Goal: Check status: Check status

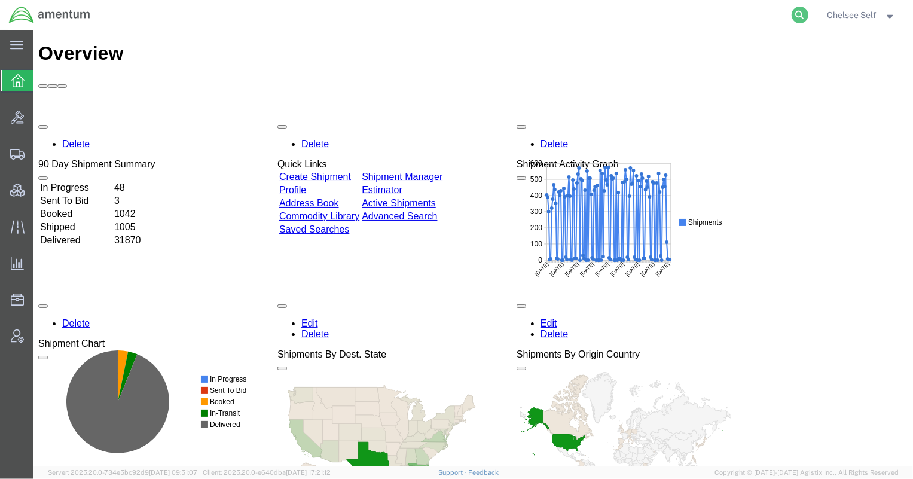
click at [798, 16] on icon at bounding box center [800, 15] width 17 height 17
click at [665, 15] on input "search" at bounding box center [610, 15] width 364 height 29
paste input "393704387776"
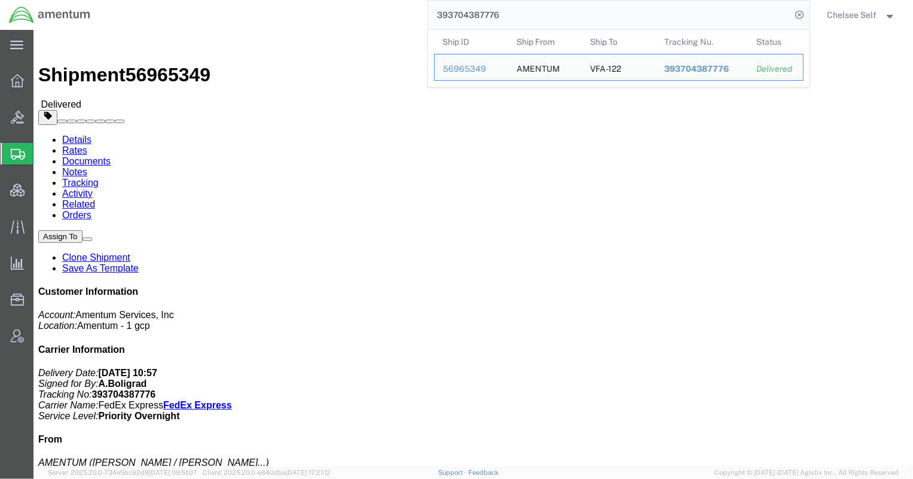
drag, startPoint x: 538, startPoint y: 12, endPoint x: 265, endPoint y: 11, distance: 272.1
click at [268, 8] on div "393704387776 Ship ID Ship From Ship To Tracking Nu. Status Ship ID 56965349 Shi…" at bounding box center [454, 15] width 710 height 30
paste input "23293031"
drag, startPoint x: 533, startPoint y: 12, endPoint x: 338, endPoint y: -4, distance: 195.5
click at [338, 0] on html "main_menu Created with Sketch. Collapse Menu Overview Bids Shipments Shipment M…" at bounding box center [456, 239] width 913 height 479
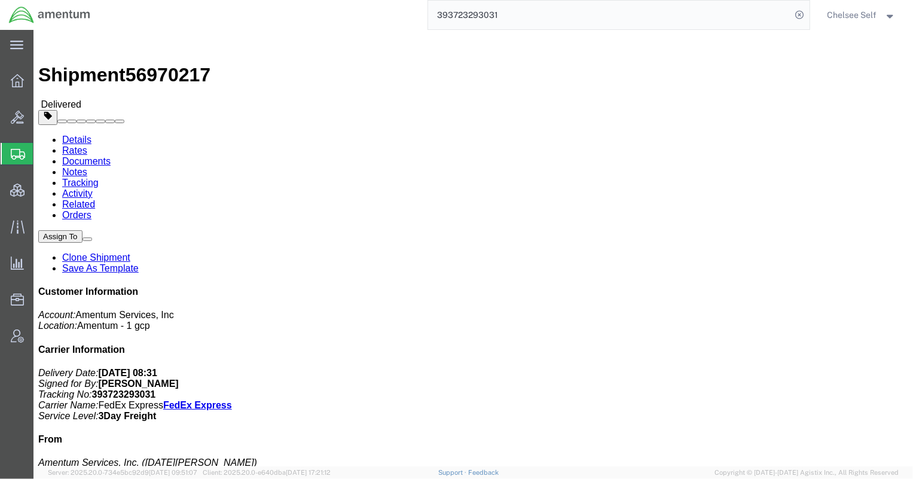
paste input "57499272"
drag, startPoint x: 488, startPoint y: 166, endPoint x: 602, endPoint y: 164, distance: 114.2
click div "References Shipment Id Number: Bus Ops EE NA Project Number: OVHD.100599.00000 …"
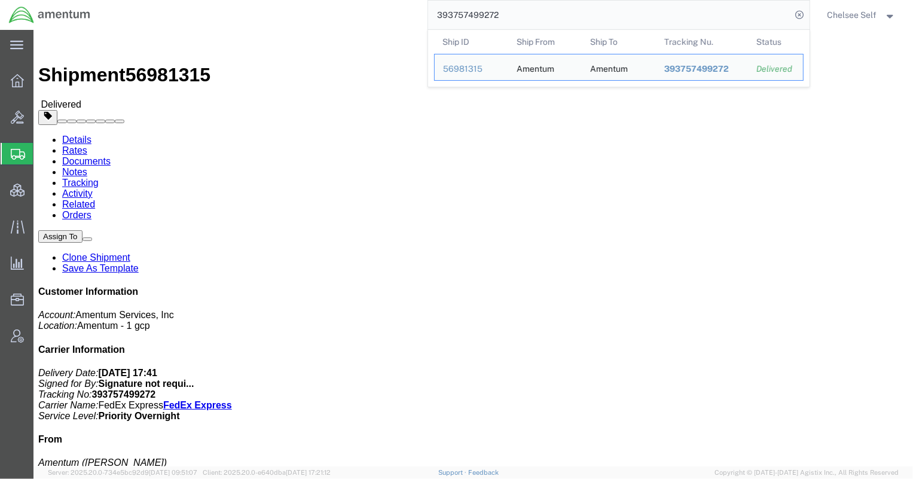
drag, startPoint x: 541, startPoint y: 12, endPoint x: 312, endPoint y: 1, distance: 229.9
click at [312, 1] on div "393757499272 Ship ID Ship From Ship To Tracking Nu. Status Ship ID 56981315 Shi…" at bounding box center [454, 15] width 710 height 30
paste input "68332737"
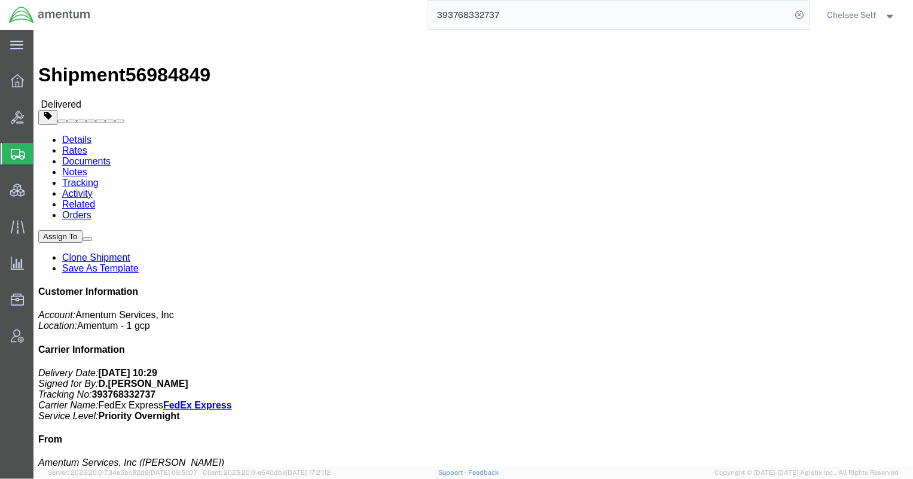
drag, startPoint x: 490, startPoint y: 154, endPoint x: 626, endPoint y: 160, distance: 135.9
click b "4729.GANANX.BF.0000.ASTM.NLBRO"
click span "button"
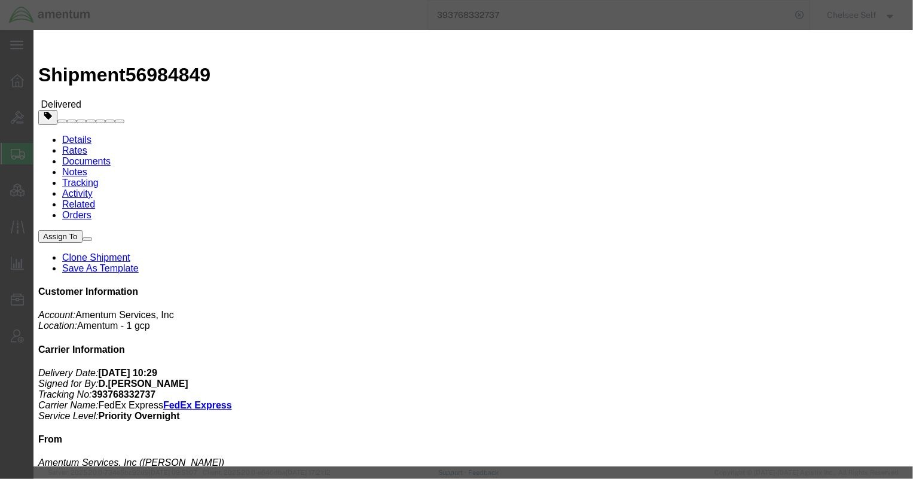
drag, startPoint x: 451, startPoint y: 86, endPoint x: 602, endPoint y: 87, distance: 151.3
click div "4729.GANANX.BF.0000.ASTM.NLBRO Remove this reference"
click icon "button"
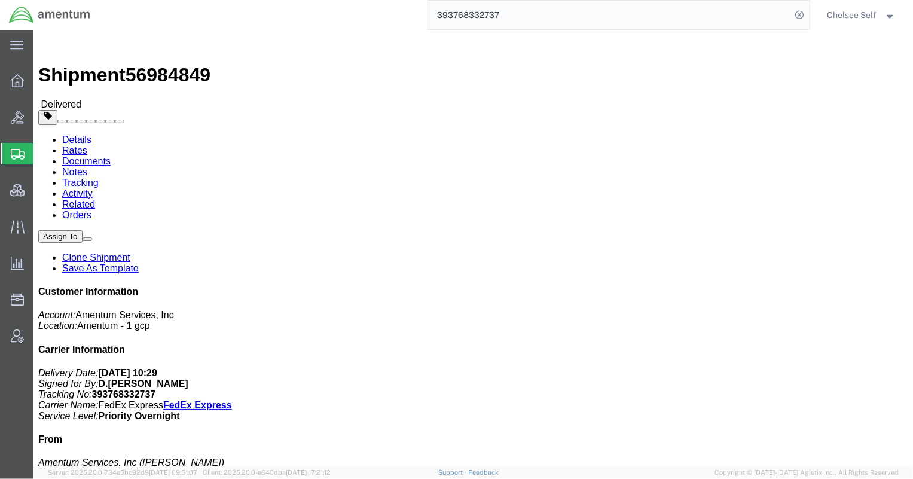
drag, startPoint x: 501, startPoint y: 15, endPoint x: 285, endPoint y: 3, distance: 216.2
click at [287, 3] on div "393768332737" at bounding box center [454, 15] width 710 height 30
paste input "05391591"
drag, startPoint x: 497, startPoint y: 156, endPoint x: 585, endPoint y: 155, distance: 87.9
click p "Department: Corporate Project Number: ADMN.100097.HSEXX Shipment Id Number: 1 O…"
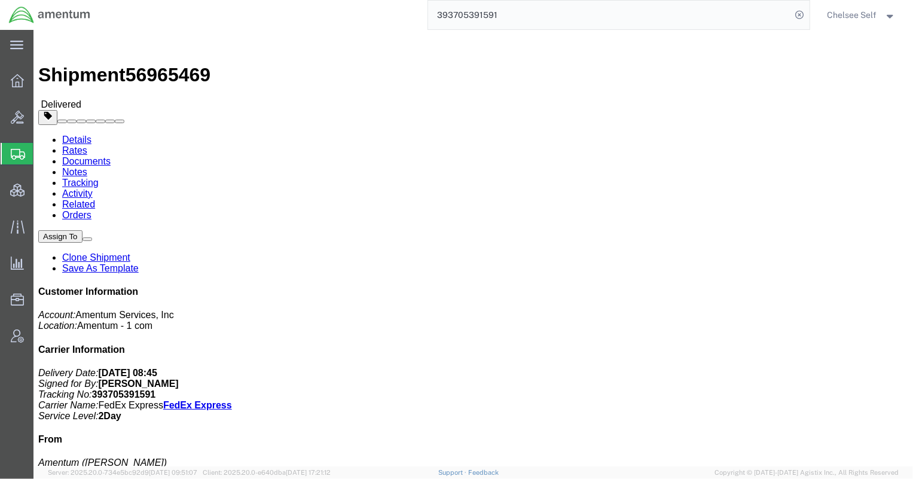
copy b "ADMN.100097.HSEXX"
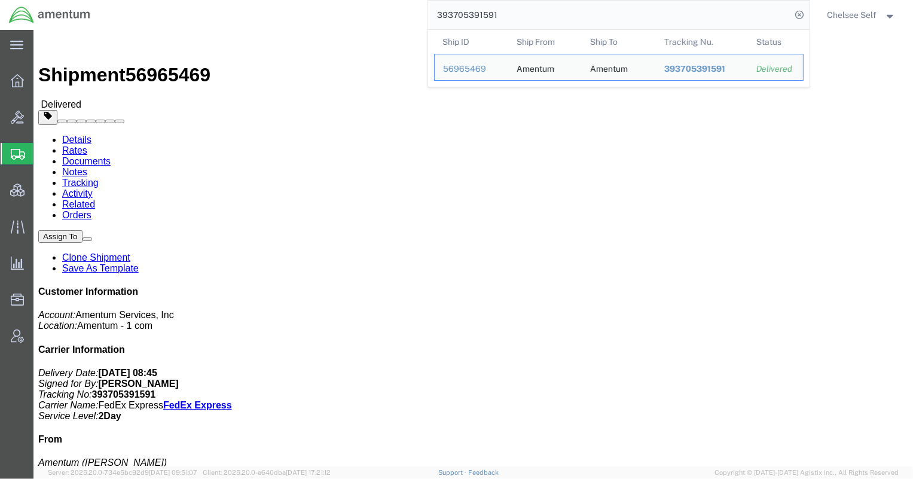
drag, startPoint x: 506, startPoint y: 18, endPoint x: 304, endPoint y: -5, distance: 202.8
click at [304, 0] on html "main_menu Created with Sketch. Collapse Menu Overview Bids Shipments Shipment M…" at bounding box center [456, 239] width 913 height 479
paste input "851999075"
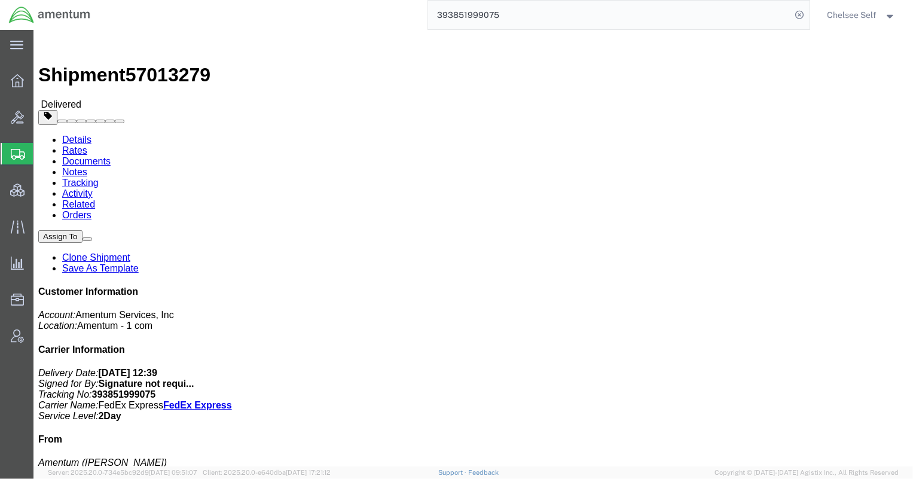
drag, startPoint x: 490, startPoint y: 152, endPoint x: 597, endPoint y: 156, distance: 107.7
click p "Department: Corporate Project Number: ADMN.600359.00000 Shipment Id Number: 1 O…"
copy b "ADMN.600359.00000"
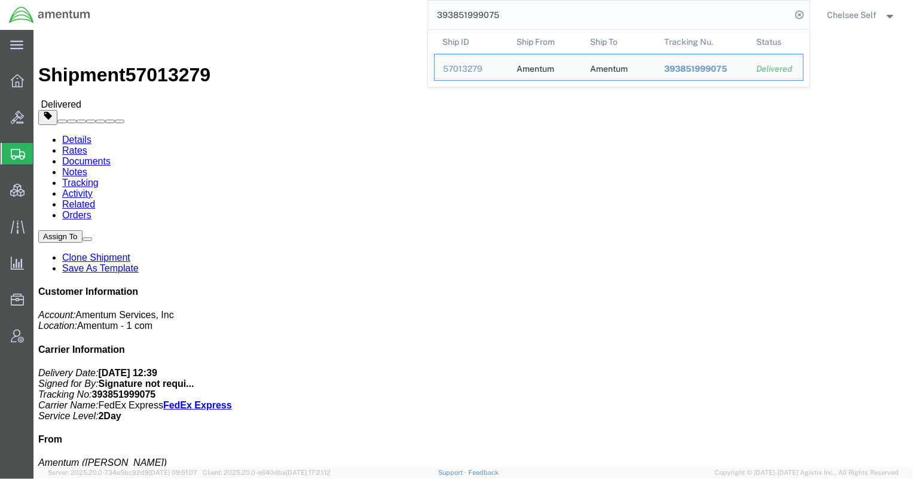
drag, startPoint x: 572, startPoint y: 22, endPoint x: 294, endPoint y: 13, distance: 278.2
click at [294, 13] on div "393851999075 Ship ID Ship From Ship To Tracking Nu. Status Ship ID 57013279 Shi…" at bounding box center [454, 15] width 710 height 30
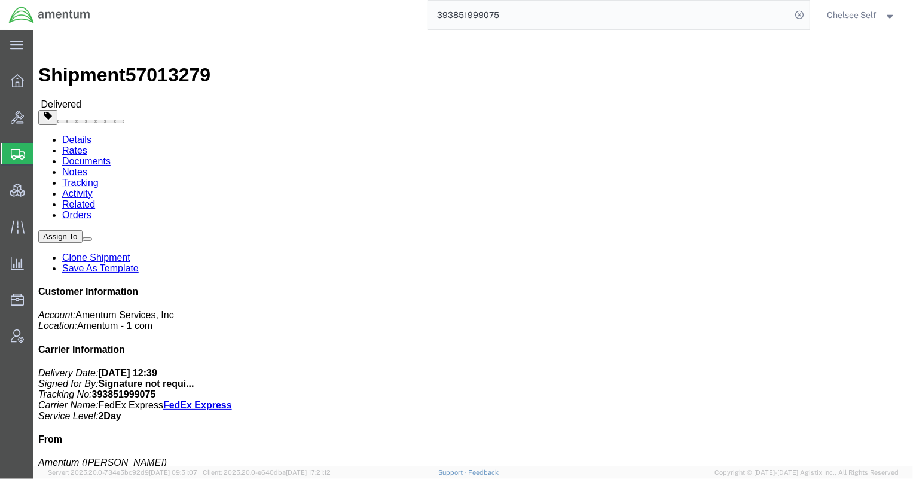
paste input "66827606"
drag, startPoint x: 489, startPoint y: 152, endPoint x: 600, endPoint y: 157, distance: 111.3
click p "Department: Corporate Project Number: ADMN.705426.HRBEN Shipment Id Number: 1 O…"
copy b "ADMN.705426.HRBEN"
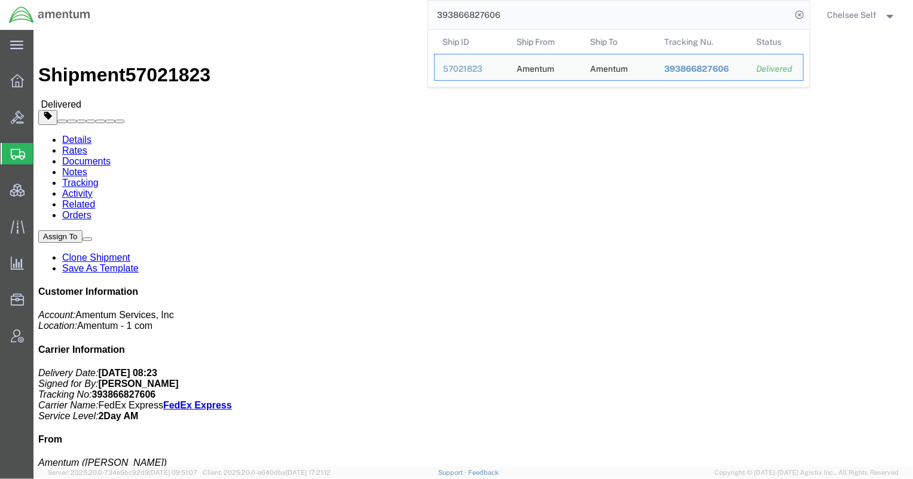
drag, startPoint x: 530, startPoint y: 8, endPoint x: 335, endPoint y: -10, distance: 195.7
click at [335, 0] on html "main_menu Created with Sketch. Collapse Menu Overview Bids Shipments Shipment M…" at bounding box center [456, 239] width 913 height 479
paste input "23949519"
drag, startPoint x: 542, startPoint y: 14, endPoint x: 342, endPoint y: -5, distance: 200.6
click at [342, 0] on html "main_menu Created with Sketch. Collapse Menu Overview Bids Shipments Shipment M…" at bounding box center [456, 239] width 913 height 479
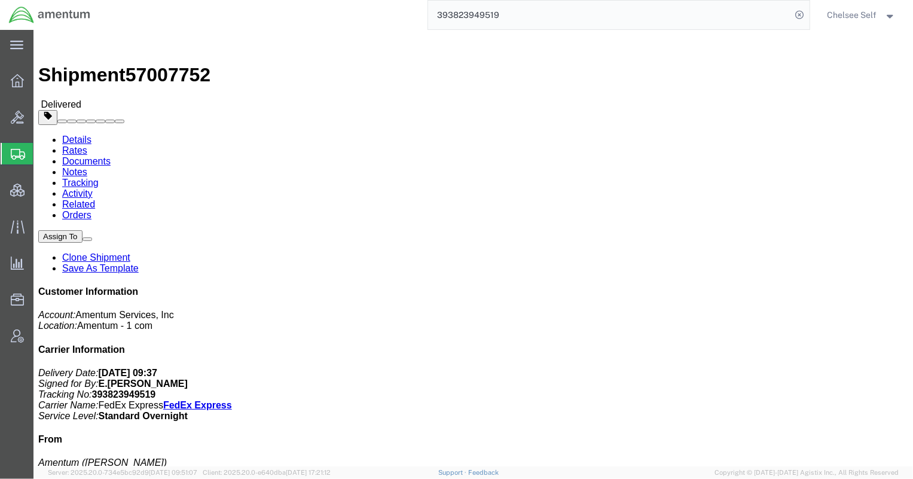
paste input "55503698"
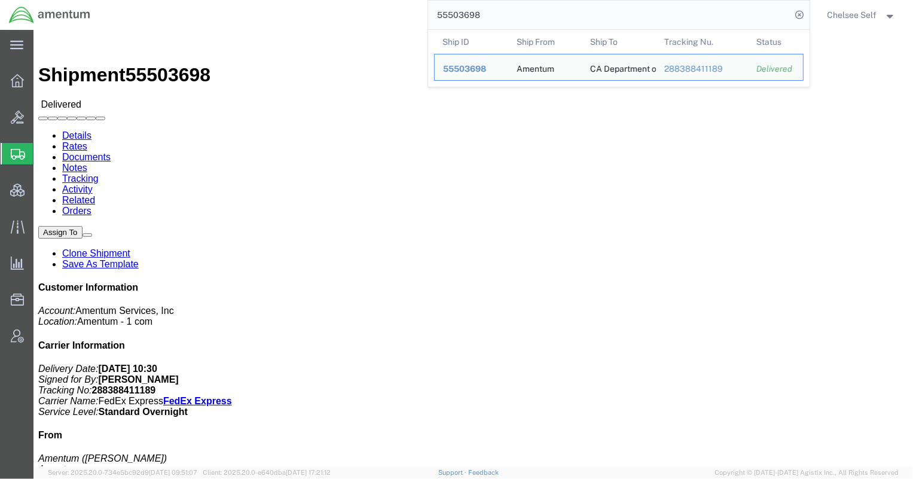
click at [700, 65] on div "288388411189" at bounding box center [702, 69] width 76 height 13
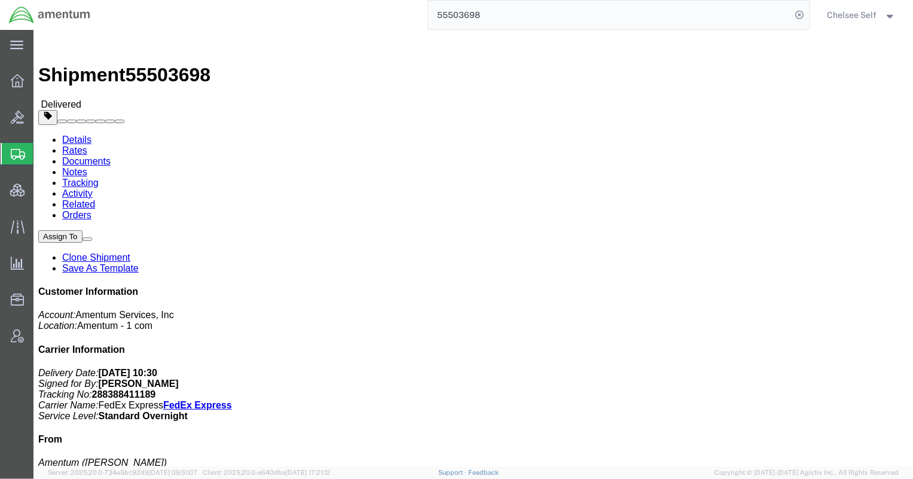
drag, startPoint x: 489, startPoint y: 140, endPoint x: 586, endPoint y: 136, distance: 97.0
click p "Project Number: ADMN.100046.00000 Shipment Id Number: N/A Department: Legal"
copy b "ADMN.100046.00000"
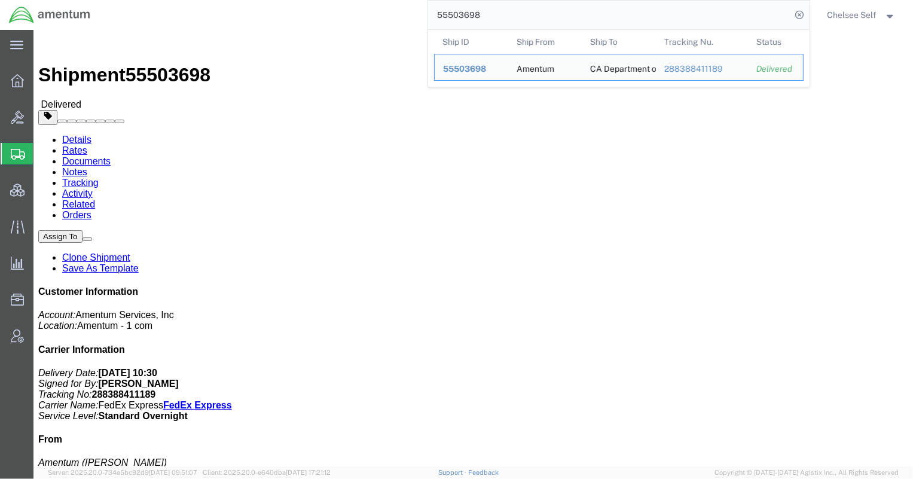
drag, startPoint x: 500, startPoint y: 10, endPoint x: 309, endPoint y: 4, distance: 191.4
click at [309, 4] on div "55503698 Ship ID Ship From Ship To Tracking Nu. Status Ship ID 55503698 Ship Fr…" at bounding box center [454, 15] width 710 height 30
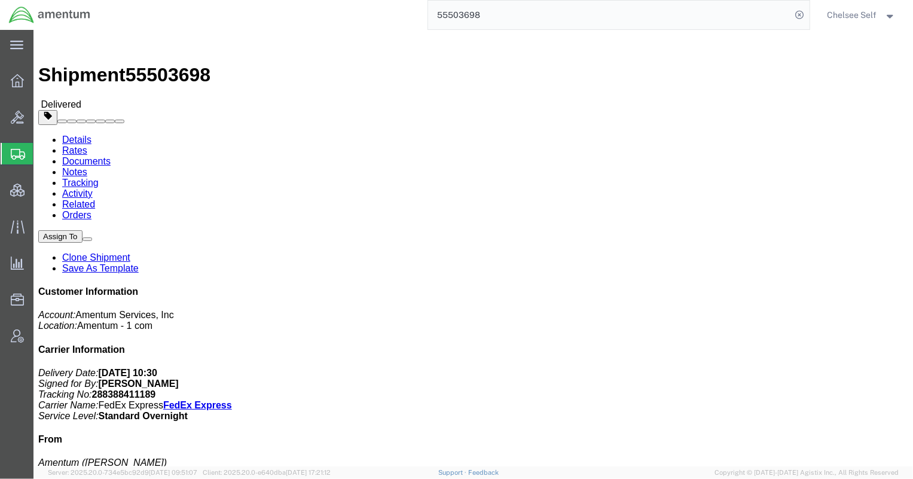
paste input "393891511470"
drag, startPoint x: 489, startPoint y: 152, endPoint x: 584, endPoint y: 150, distance: 94.5
click p "Department: 1 Project Number: ADMN.705426.HRBEN Department: Corporate Shipment …"
copy b "ADMN.705426.HRBEN"
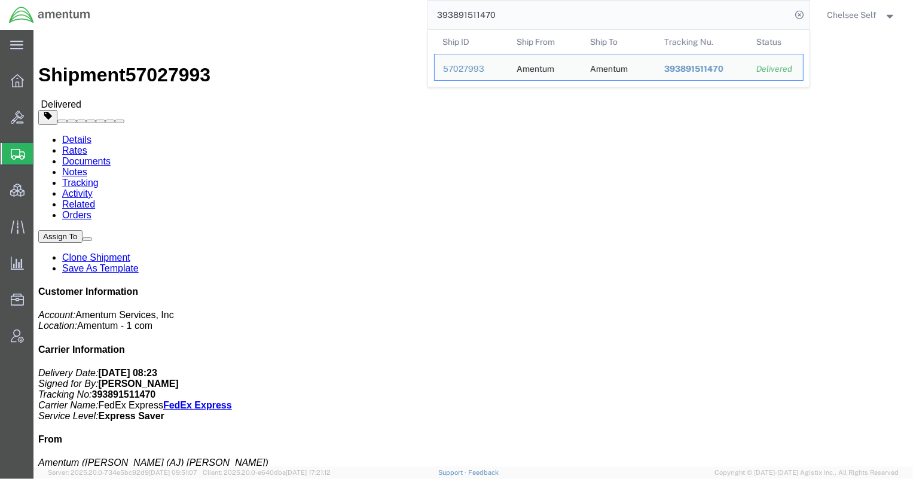
drag, startPoint x: 527, startPoint y: 13, endPoint x: 304, endPoint y: 1, distance: 223.9
click at [304, 1] on div "393891511470 Ship ID Ship From Ship To Tracking Nu. Status Ship ID 57027993 Shi…" at bounding box center [454, 15] width 710 height 30
paste input "608466"
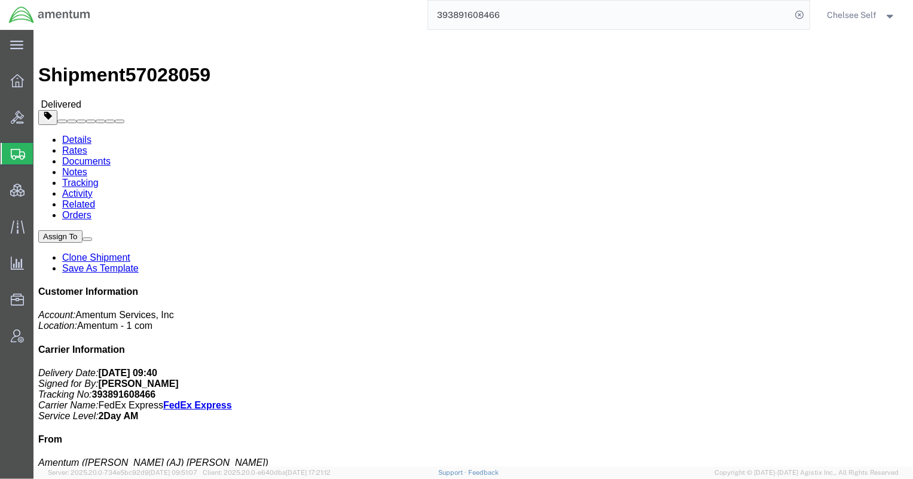
drag, startPoint x: 523, startPoint y: 182, endPoint x: 674, endPoint y: 144, distance: 156.6
click p "Claim: C-203574839 Project Number: OCCP.705446.FLCVA Department: Corporate Ship…"
copy b "OCCP.705446.FLCVA"
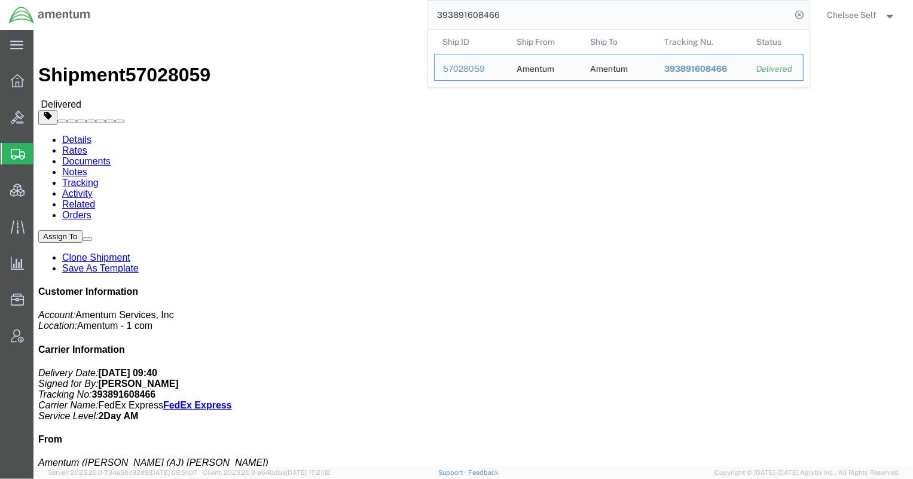
drag, startPoint x: 557, startPoint y: 17, endPoint x: 228, endPoint y: 13, distance: 328.3
click at [228, 13] on div "393891608466 Ship ID Ship From Ship To Tracking Nu. Status Ship ID 57028059 Shi…" at bounding box center [454, 15] width 710 height 30
paste input "793421"
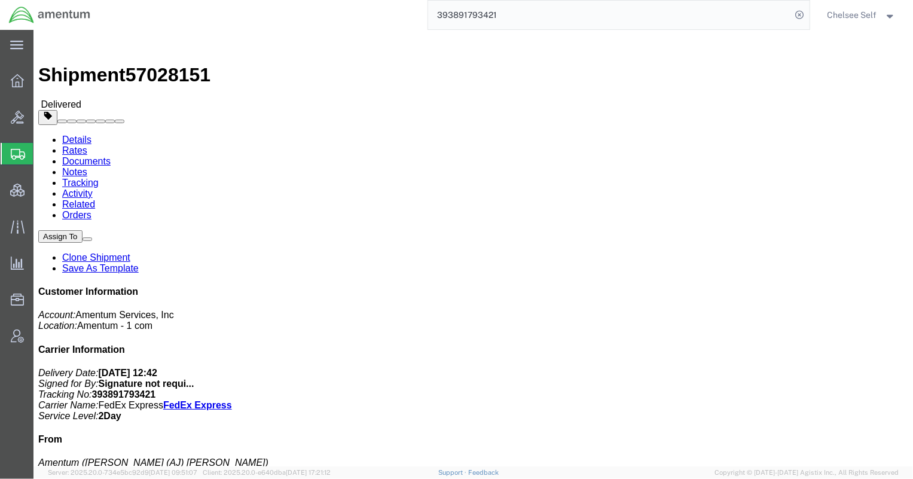
drag, startPoint x: 523, startPoint y: 183, endPoint x: 586, endPoint y: 152, distance: 70.3
click p "Department: Corporate Project Number: ADMN.100045.00000 Shipment Id Number: 1 O…"
copy b "ADMN.100045.00000"
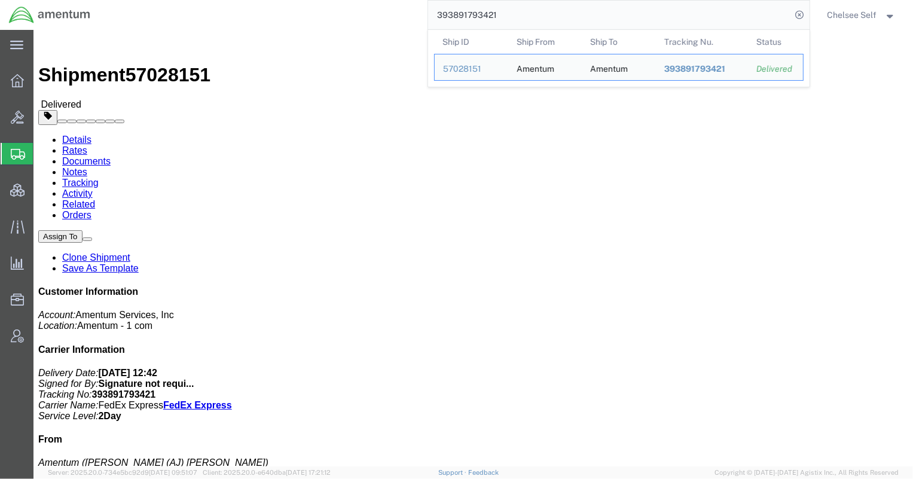
drag, startPoint x: 506, startPoint y: 13, endPoint x: 288, endPoint y: 16, distance: 218.3
click at [292, 14] on div "393891793421 Ship ID Ship From Ship To Tracking Nu. Status Ship ID 57028151 Shi…" at bounding box center [454, 15] width 710 height 30
paste input "91835"
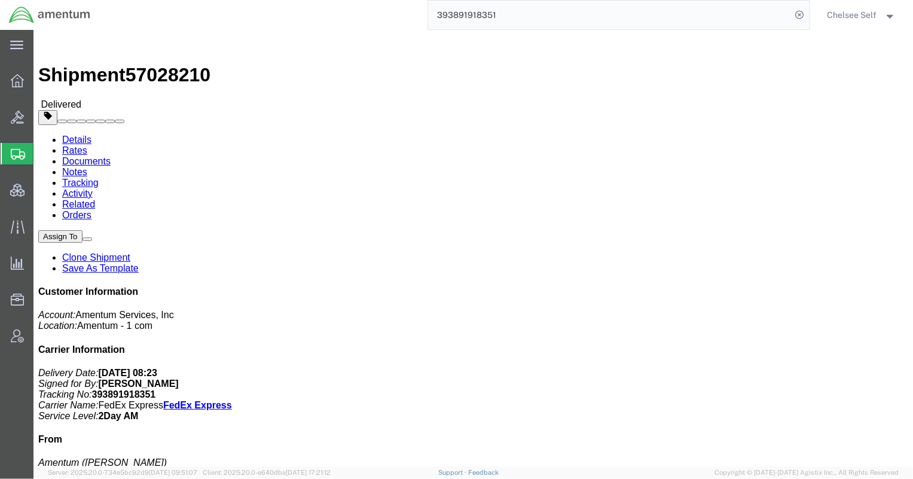
drag, startPoint x: 489, startPoint y: 154, endPoint x: 584, endPoint y: 153, distance: 94.5
click p "Department: Corporate Project Number: ADMN.100097.HSEXX Shipment Id Number: 1 O…"
copy b "ADMN.100097.HSEXX"
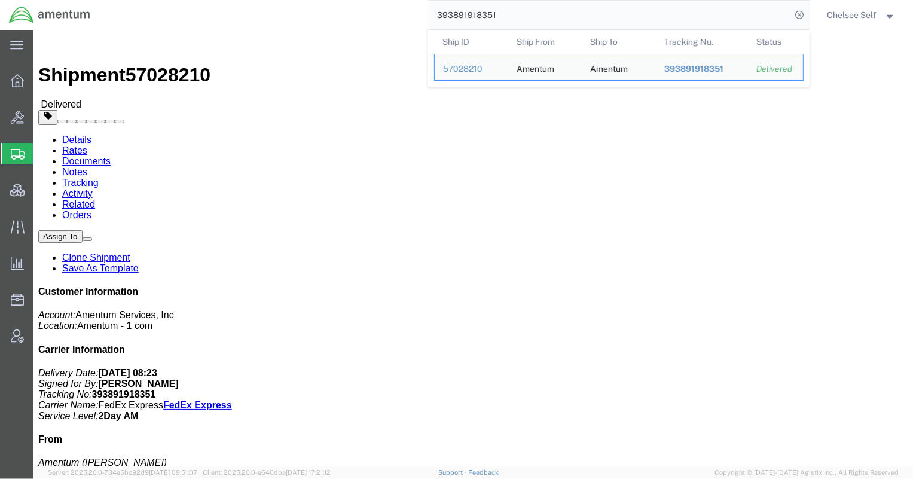
drag, startPoint x: 615, startPoint y: 8, endPoint x: 359, endPoint y: 6, distance: 255.3
click at [359, 6] on div "393891918351 Ship ID Ship From Ship To Tracking Nu. Status Ship ID 57028210 Shi…" at bounding box center [454, 15] width 710 height 30
paste input "948193093"
drag, startPoint x: 516, startPoint y: 19, endPoint x: 377, endPoint y: 12, distance: 139.5
click at [377, 12] on div "393948193093 Ship ID Ship From Ship To Tracking Nu. Status Ship ID 57036453 Shi…" at bounding box center [454, 15] width 710 height 30
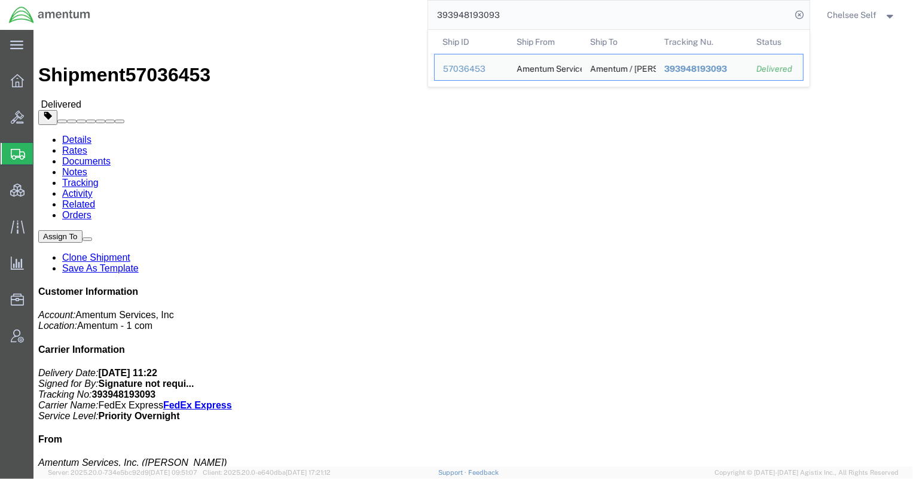
paste input "625994059"
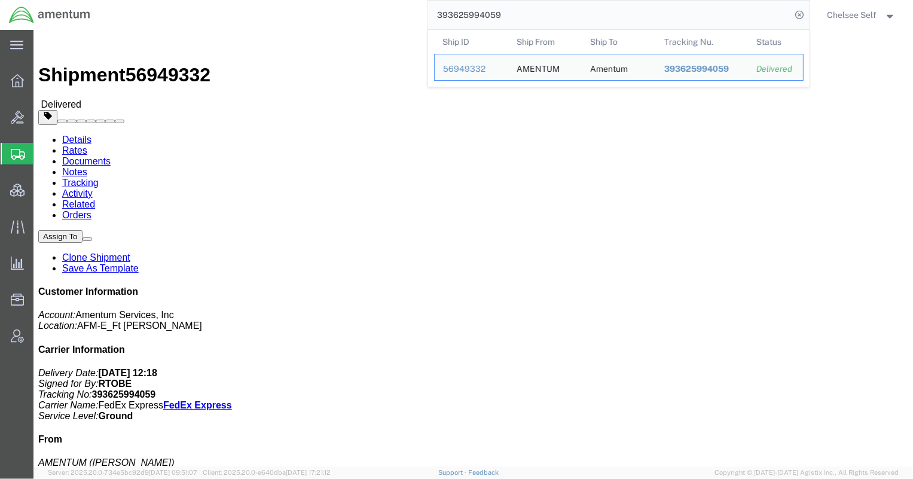
drag, startPoint x: 488, startPoint y: 154, endPoint x: 618, endPoint y: 151, distance: 129.8
click div "References Shipment Id Number: 1521EP.010 Project Number: 4998.R.1521.EP.EL.31.…"
drag, startPoint x: 521, startPoint y: 14, endPoint x: 240, endPoint y: 17, distance: 280.4
click at [243, 16] on div "393625994059 Ship ID Ship From Ship To Tracking Nu. Status Ship ID 56949332 Shi…" at bounding box center [454, 15] width 710 height 30
paste input "582414761"
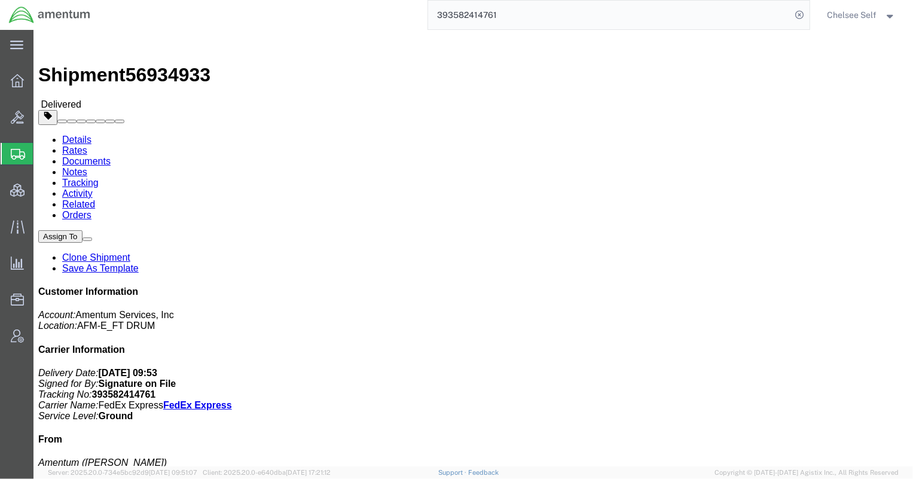
drag, startPoint x: 489, startPoint y: 155, endPoint x: 618, endPoint y: 154, distance: 129.8
click p "Shipment Id Number: 56934933 Project Number: 4998.R.1521.AN.AN.0D.WPNT.00 Custo…"
copy b "4998.R.1521.AN.AN.0D.WPNT.00"
drag, startPoint x: 536, startPoint y: 13, endPoint x: 257, endPoint y: -10, distance: 280.2
click at [257, 0] on html "main_menu Created with Sketch. Collapse Menu Overview Bids Shipments Shipment M…" at bounding box center [456, 239] width 913 height 479
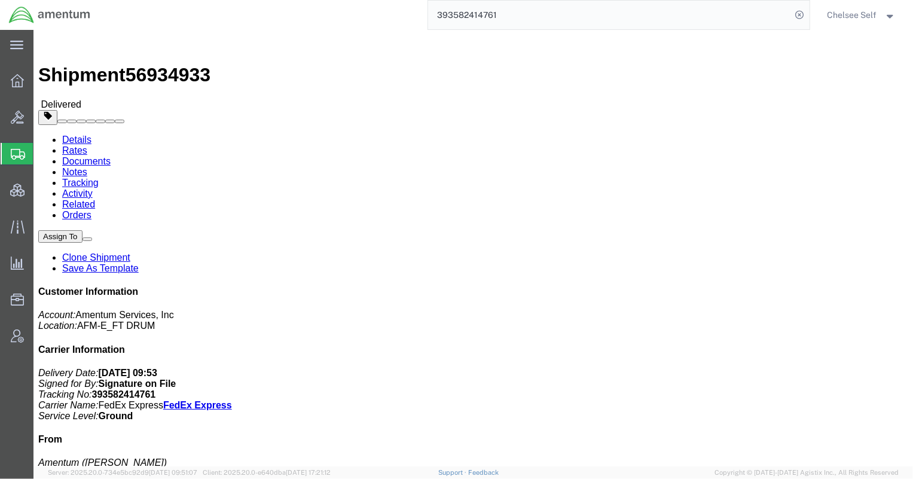
paste input "10007082"
drag, startPoint x: 489, startPoint y: 167, endPoint x: 618, endPoint y: 169, distance: 129.8
click p "Shipment Id Number: 56905418 Department: AFM-E Project Number: 4998.F.1500.AA.A…"
copy b "4998.F.1500.AA.AA.00.0000.00"
drag, startPoint x: 523, startPoint y: 14, endPoint x: 295, endPoint y: 1, distance: 228.2
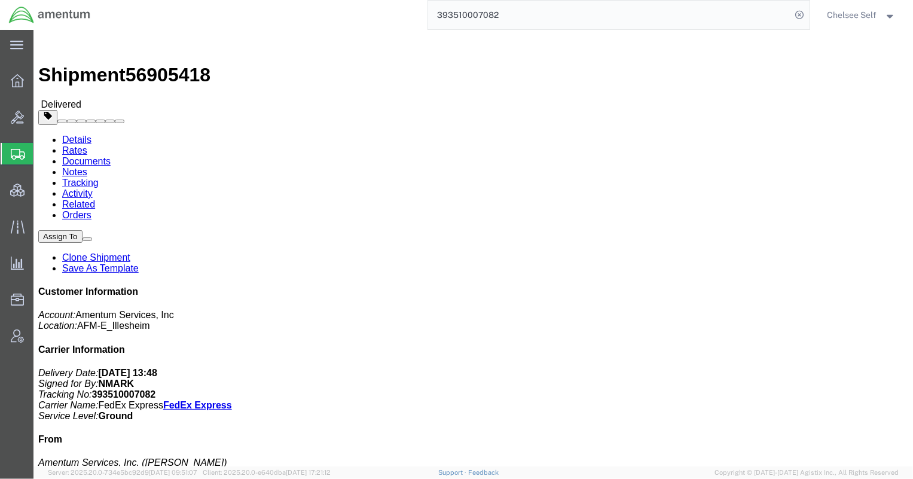
click at [298, 2] on div "393510007082" at bounding box center [454, 15] width 710 height 30
paste input "8620"
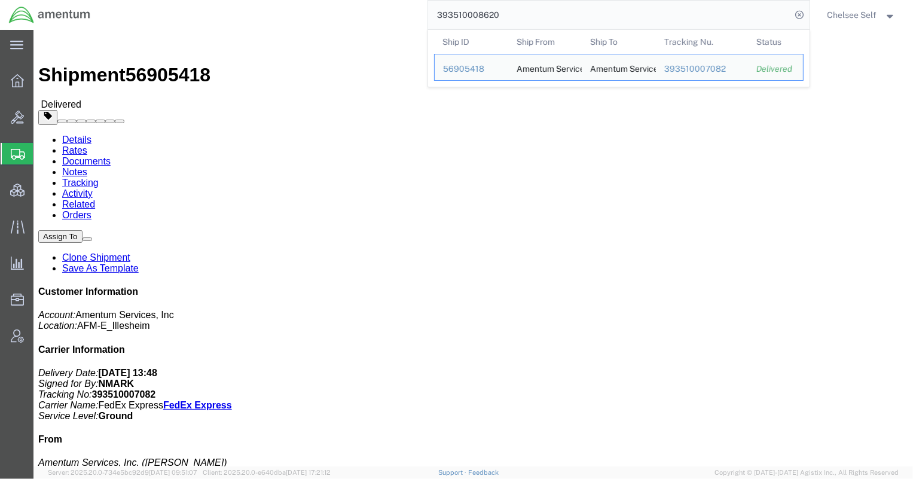
drag, startPoint x: 525, startPoint y: 17, endPoint x: 287, endPoint y: 5, distance: 238.3
click at [287, 5] on div "393510008620 Ship ID Ship From Ship To Tracking Nu. Status Ship ID 56905418 Shi…" at bounding box center [454, 15] width 710 height 30
paste input "633744848"
drag, startPoint x: 508, startPoint y: 13, endPoint x: 364, endPoint y: 4, distance: 144.4
click at [366, 2] on div "393633744848 Ship ID Ship From Ship To Tracking Nu. Status Ship ID 56950367 Shi…" at bounding box center [454, 15] width 710 height 30
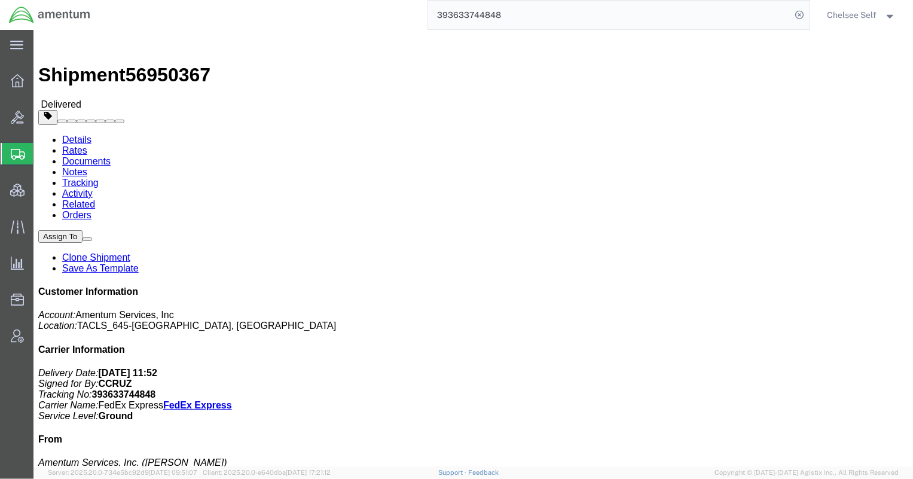
paste input "837624741"
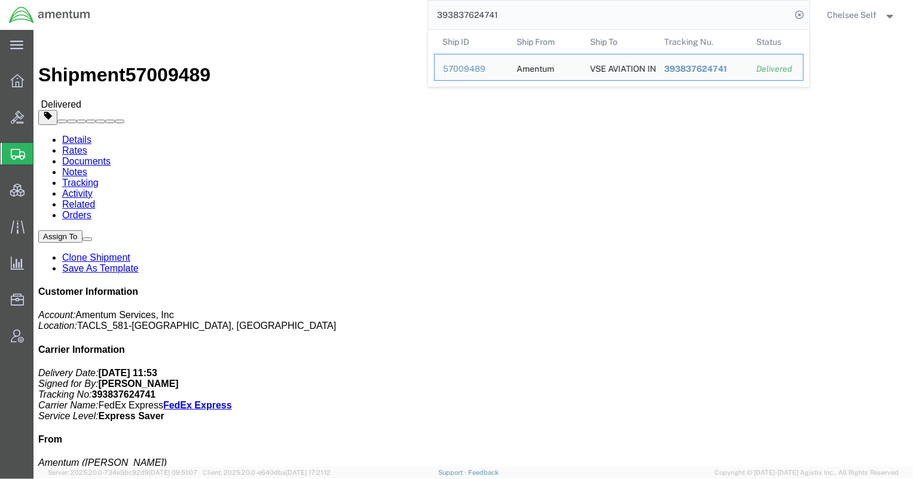
drag, startPoint x: 587, startPoint y: 19, endPoint x: 249, endPoint y: 17, distance: 337.8
click at [249, 17] on div "393837624741 Ship ID Ship From Ship To Tracking Nu. Status Ship ID 57009489 Shi…" at bounding box center [454, 15] width 710 height 30
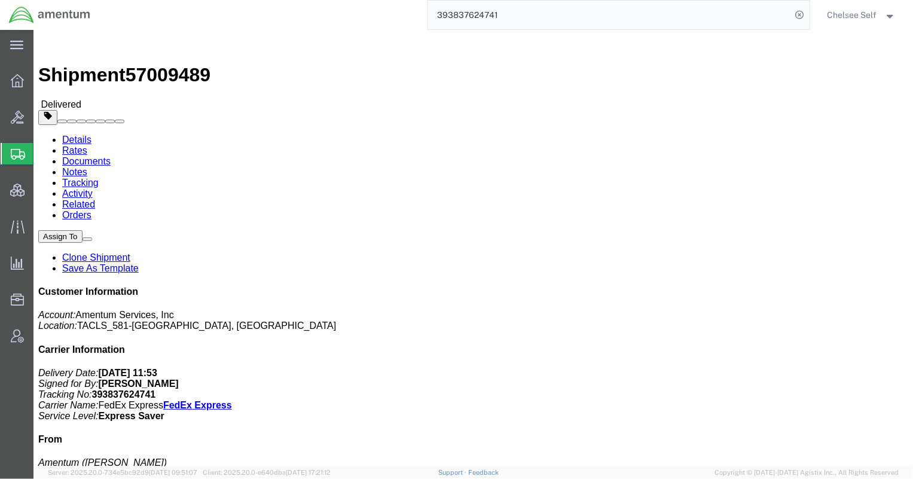
paste input "884899252597"
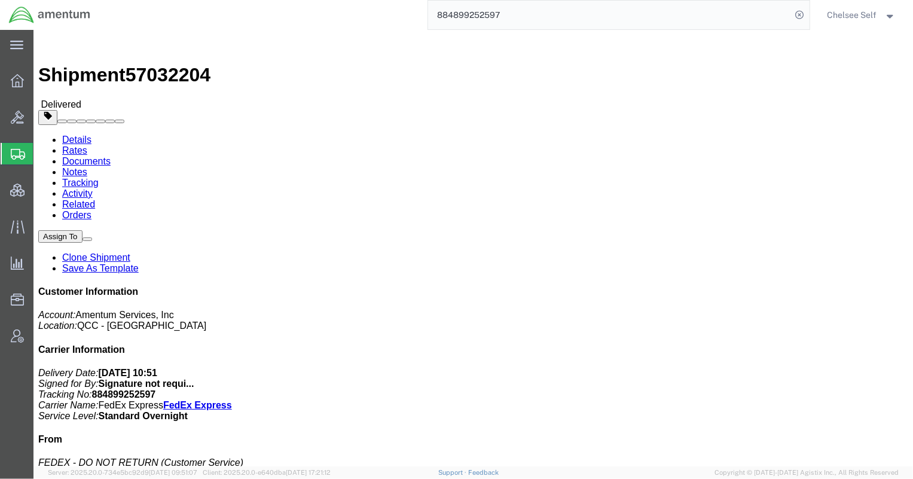
drag, startPoint x: 545, startPoint y: 124, endPoint x: 604, endPoint y: 129, distance: 58.7
click p "Customer Ref: 393518732680"
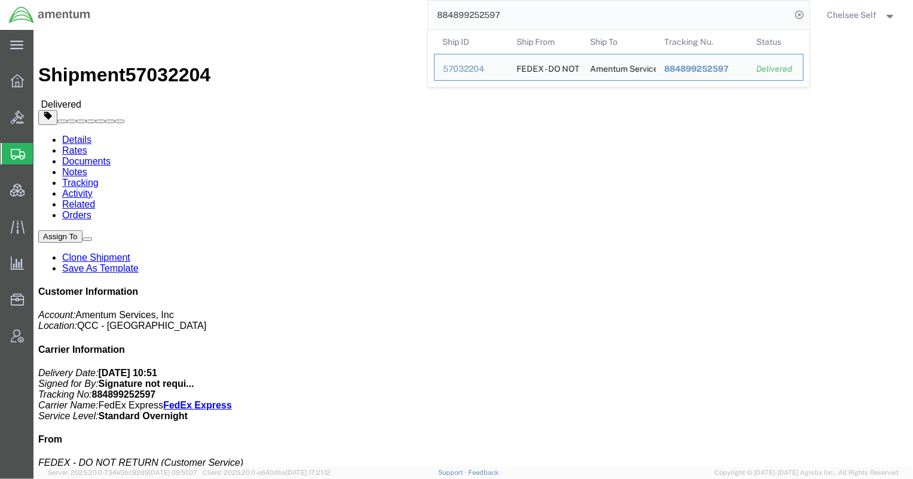
drag, startPoint x: 542, startPoint y: 10, endPoint x: 336, endPoint y: -9, distance: 206.6
click at [336, 0] on html "main_menu Created with Sketch. Collapse Menu Overview Bids Shipments Shipment M…" at bounding box center [456, 239] width 913 height 479
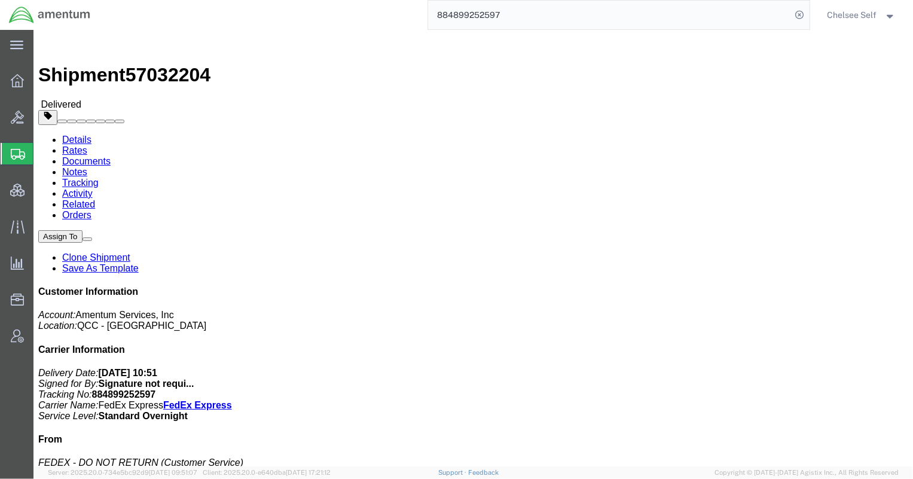
paste input "393518732680"
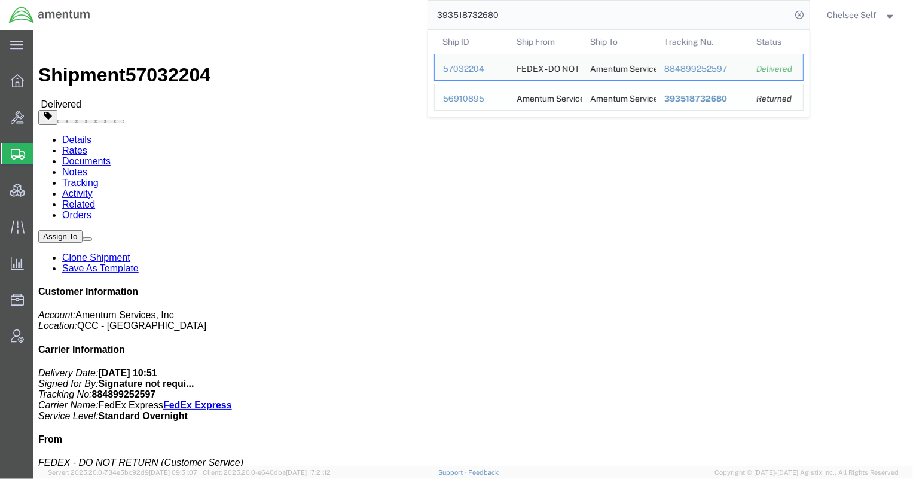
click at [689, 94] on span "393518732680" at bounding box center [695, 99] width 63 height 10
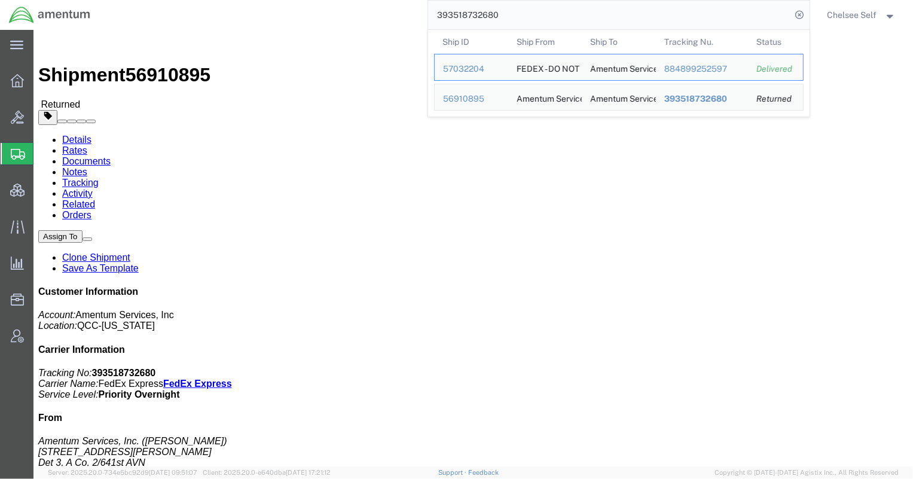
drag, startPoint x: 550, startPoint y: 18, endPoint x: 334, endPoint y: 3, distance: 217.0
click at [334, 3] on div "393518732680 Ship ID Ship From Ship To Tracking Nu. Status Ship ID 57032204 Shi…" at bounding box center [454, 15] width 710 height 30
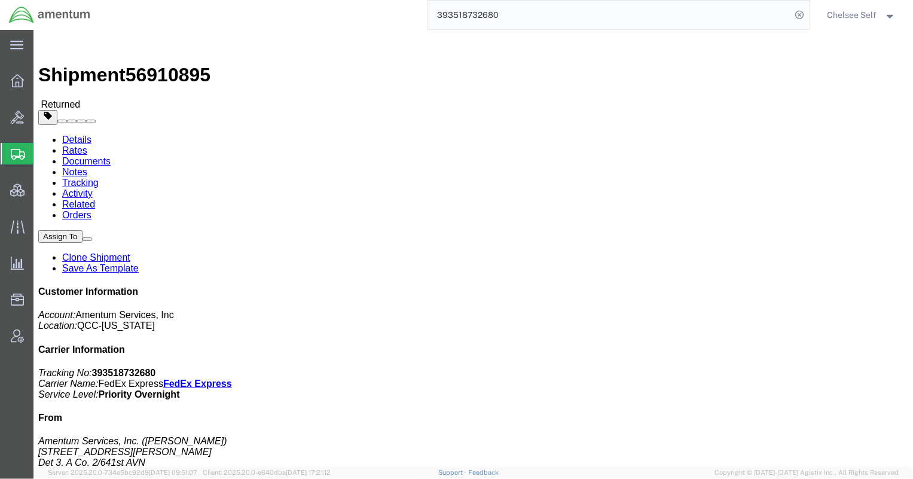
paste input "871555088"
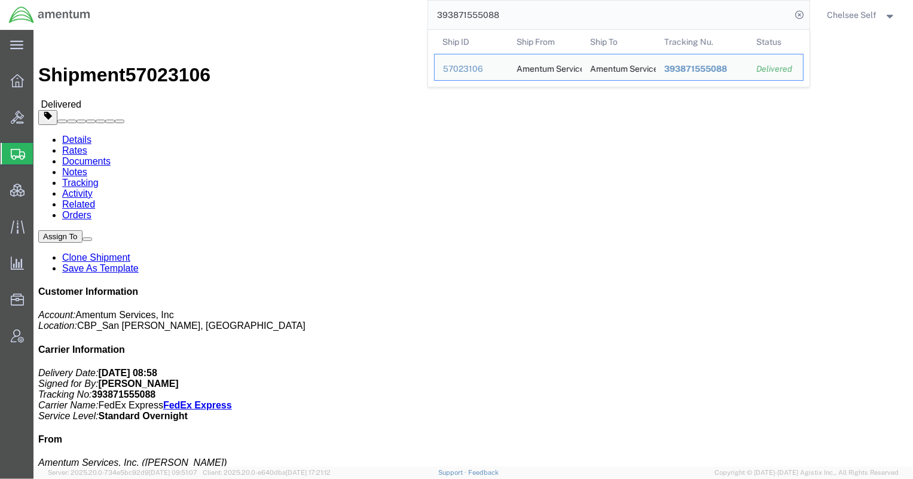
drag, startPoint x: 530, startPoint y: 16, endPoint x: 282, endPoint y: -6, distance: 249.1
click at [282, 0] on html "main_menu Created with Sketch. Collapse Menu Overview Bids Shipments Shipment M…" at bounding box center [456, 239] width 913 height 479
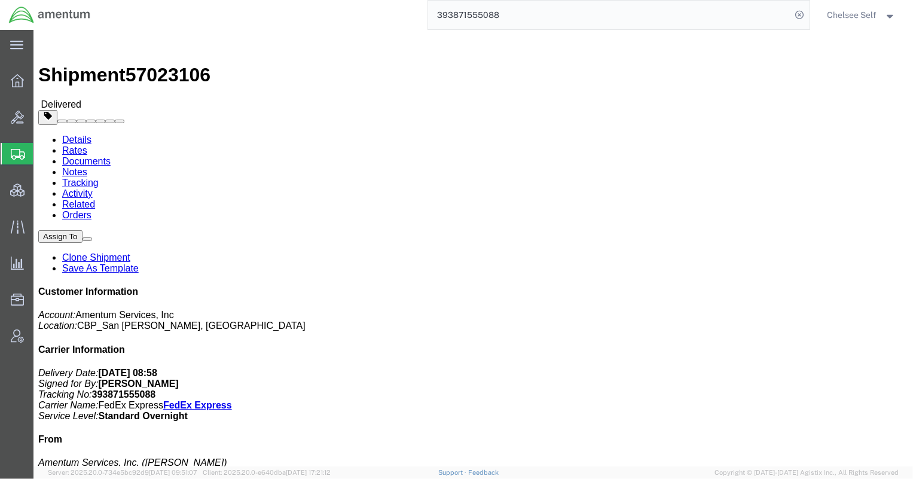
paste input "88480508041"
drag, startPoint x: 554, startPoint y: 141, endPoint x: 599, endPoint y: 138, distance: 45.0
click p "Customer Ref: 33762 Invoice Number: DA383536"
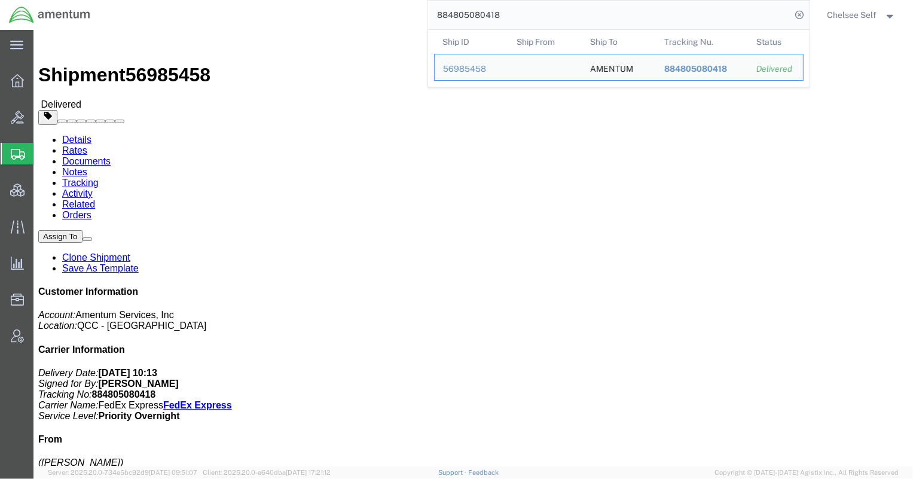
drag, startPoint x: 536, startPoint y: 10, endPoint x: 335, endPoint y: 12, distance: 200.3
click at [335, 12] on div "884805080418 Ship ID Ship From Ship To Tracking Nu. Status Ship ID 56985458 Shi…" at bounding box center [454, 15] width 710 height 30
paste input "458513528176"
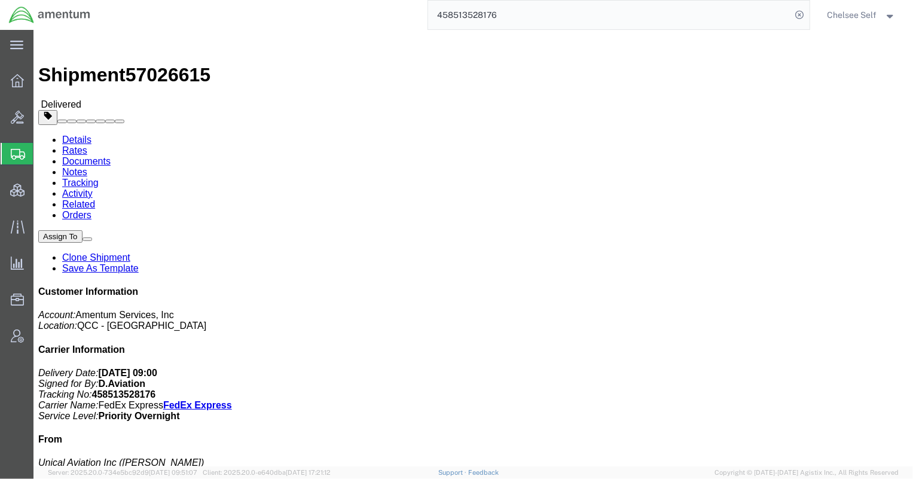
drag, startPoint x: 552, startPoint y: 125, endPoint x: 596, endPoint y: 126, distance: 43.1
click p "Purchase Order: DA181211 Invoice Number: 1425586 Customer Ref: 1307973"
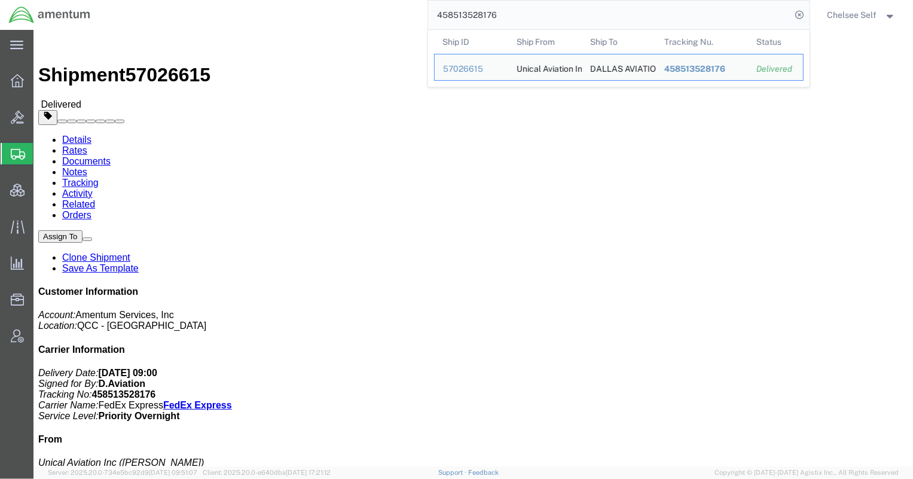
drag, startPoint x: 519, startPoint y: 20, endPoint x: 311, endPoint y: 1, distance: 209.0
click at [311, 1] on div "458513528176 Ship ID Ship From Ship To Tracking Nu. Status Ship ID 57026615 Shi…" at bounding box center [454, 15] width 710 height 30
paste input "884891023767"
click at [695, 97] on span "884891023767" at bounding box center [695, 99] width 63 height 10
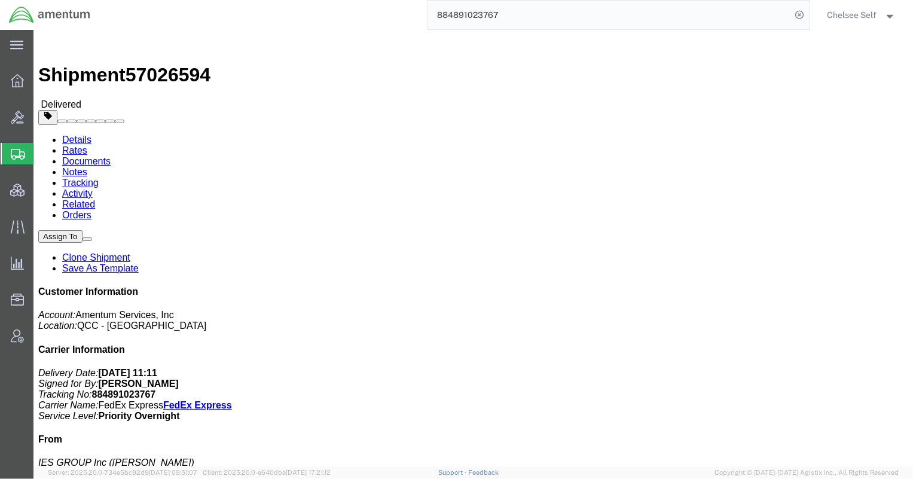
drag, startPoint x: 555, startPoint y: 126, endPoint x: 596, endPoint y: 126, distance: 41.3
click p "Purchase Order: DA181456 Invoice Number: I13566 Customer Ref: I13566"
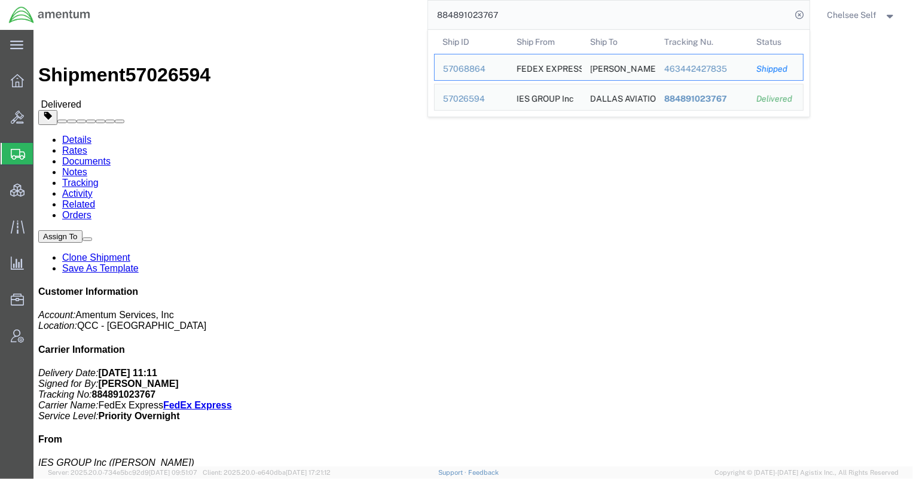
drag, startPoint x: 544, startPoint y: 16, endPoint x: 325, endPoint y: 7, distance: 218.4
click at [326, 6] on div "884891023767 Ship ID Ship From Ship To Tracking Nu. Status Ship ID 57068864 Shi…" at bounding box center [454, 15] width 710 height 30
paste input "393939480513"
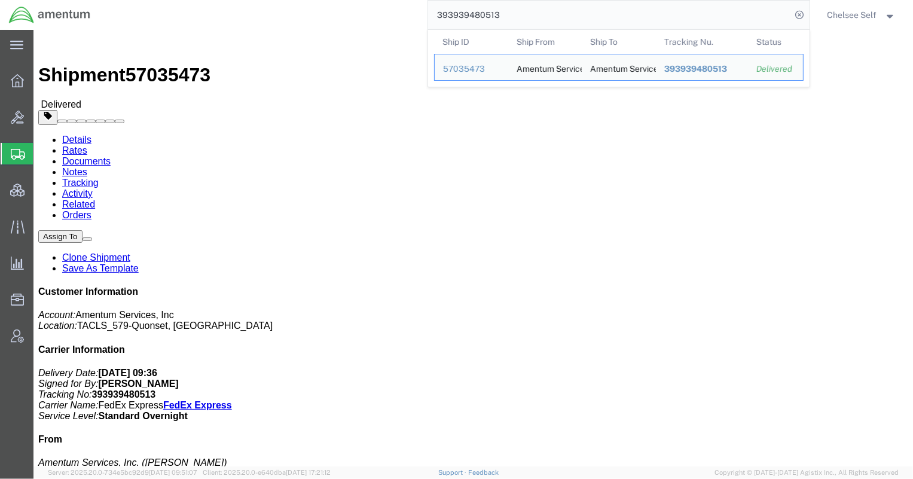
drag, startPoint x: 460, startPoint y: 7, endPoint x: 411, endPoint y: 0, distance: 49.6
click at [411, 0] on div "393939480513 Ship ID Ship From Ship To Tracking Nu. Status Ship ID 57035473 Shi…" at bounding box center [454, 15] width 710 height 30
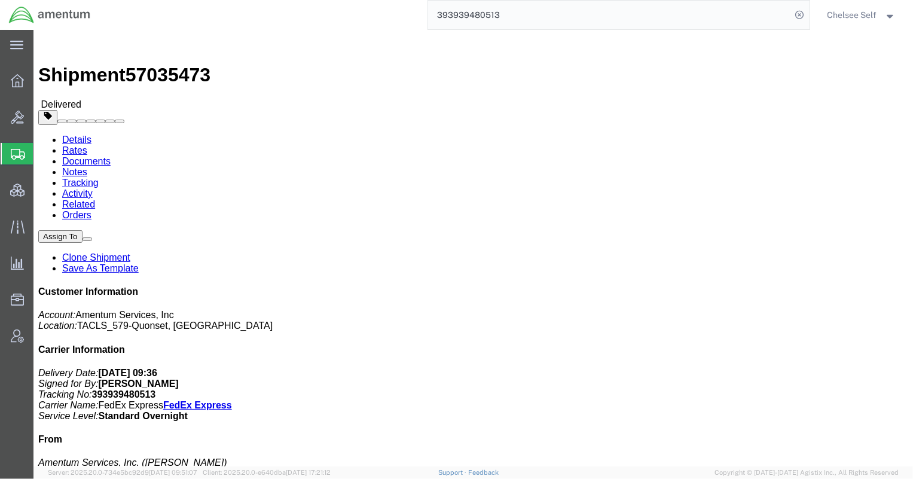
paste input "870322956"
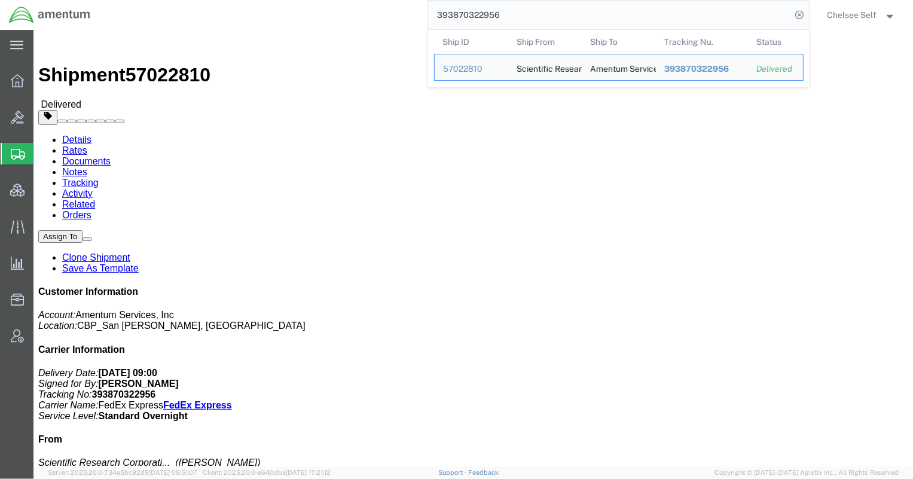
click at [545, 7] on input "393870322956" at bounding box center [610, 15] width 364 height 29
drag, startPoint x: 331, startPoint y: 5, endPoint x: 225, endPoint y: 4, distance: 105.3
click at [225, 4] on div "393870322956 Ship ID Ship From Ship To Tracking Nu. Status Ship ID 57022810 Shi…" at bounding box center [454, 15] width 710 height 30
paste input "812696038470"
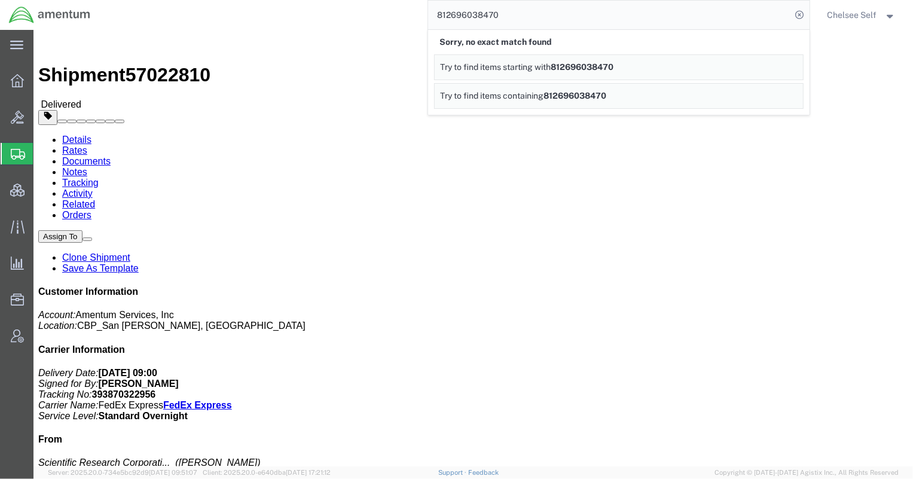
drag, startPoint x: 520, startPoint y: 19, endPoint x: 302, endPoint y: 2, distance: 218.2
click at [302, 2] on div "812696038470 Sorry, no exact match found Try to find items starting with 812696…" at bounding box center [454, 15] width 710 height 30
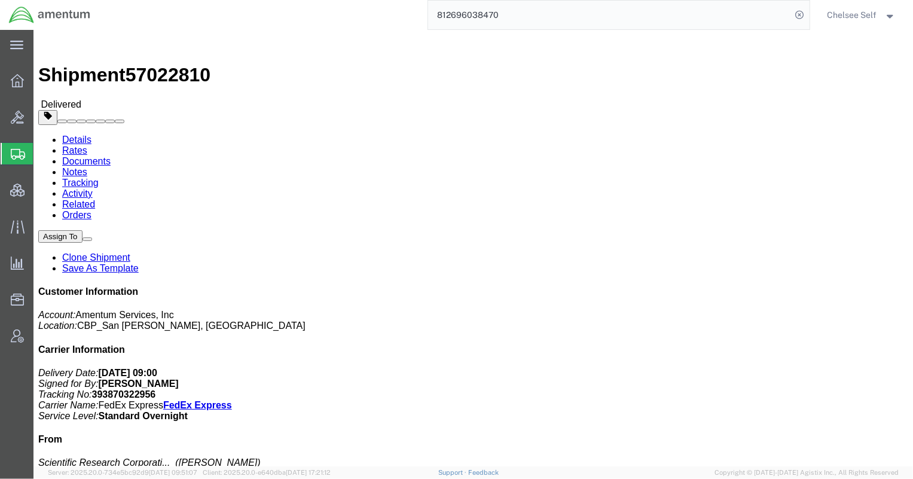
paste input "393852366647"
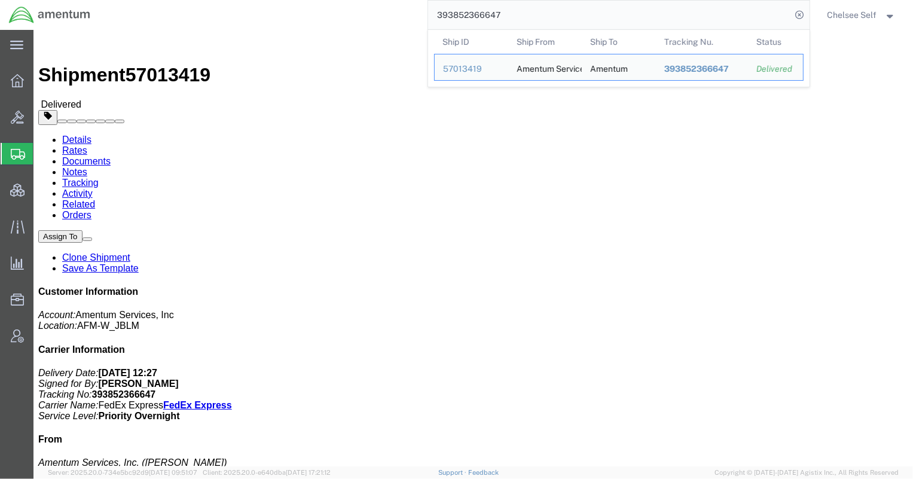
drag, startPoint x: 588, startPoint y: 17, endPoint x: 383, endPoint y: 5, distance: 206.0
click at [383, 5] on div "393852366647 Ship ID Ship From Ship To Tracking Nu. Status Ship ID 57013419 Shi…" at bounding box center [454, 15] width 710 height 30
paste input "72063446"
drag, startPoint x: 489, startPoint y: 154, endPoint x: 600, endPoint y: 152, distance: 111.2
click p "Shipment Id Number: CBP Project Number: 6118.04.03.2219.MCA.0000 Department: SV…"
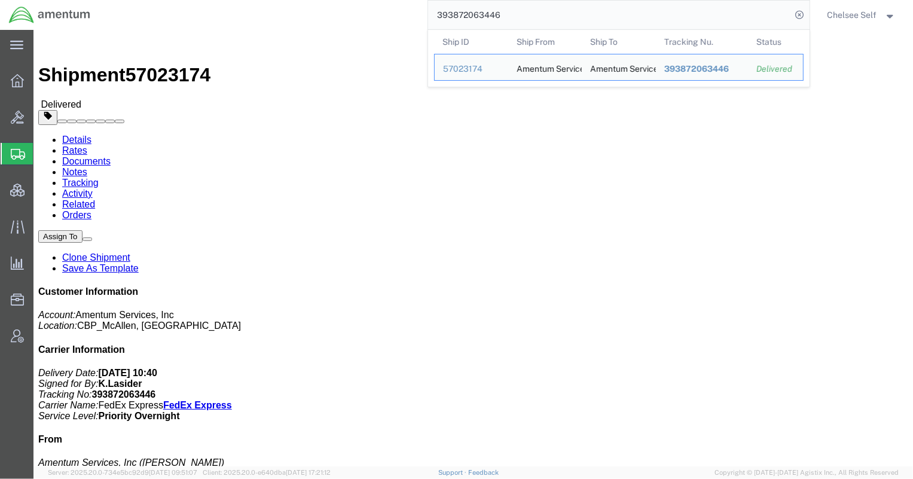
drag, startPoint x: 568, startPoint y: 15, endPoint x: 284, endPoint y: 8, distance: 284.1
click at [284, 8] on div "393872063446 Ship ID Ship From Ship To Tracking Nu. Status Ship ID 57023174 Shi…" at bounding box center [454, 15] width 710 height 30
paste input "47257559"
drag, startPoint x: 532, startPoint y: 20, endPoint x: 248, endPoint y: 20, distance: 284.0
click at [248, 20] on div "393847257559 Ship ID Ship From Ship To Tracking Nu. Status Ship ID 57011194 Shi…" at bounding box center [454, 15] width 710 height 30
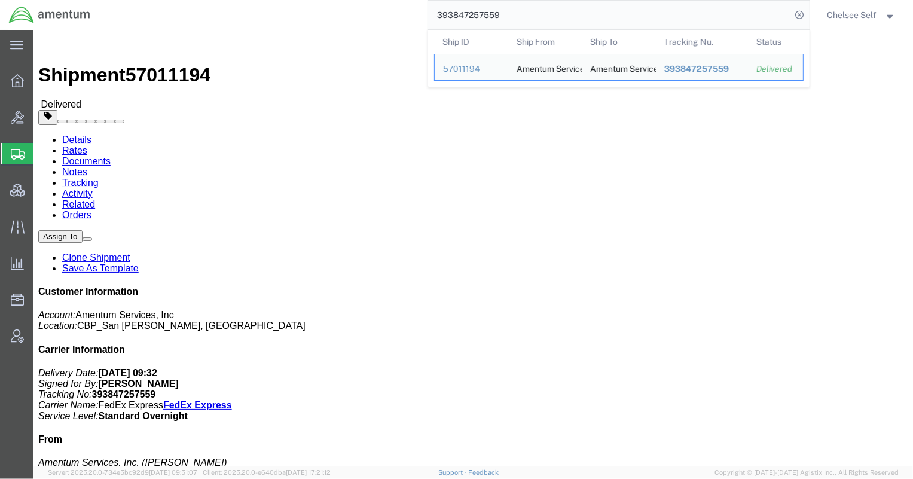
paste input "4829453"
drag, startPoint x: 554, startPoint y: 17, endPoint x: 536, endPoint y: 14, distance: 18.3
click at [536, 14] on input "393844829453" at bounding box center [610, 15] width 364 height 29
drag, startPoint x: 493, startPoint y: 155, endPoint x: 866, endPoint y: 203, distance: 376.8
click p "Customer Ref: 25-5562 Shipment Id Number: 4951.00.00C.001101.AE.19.09"
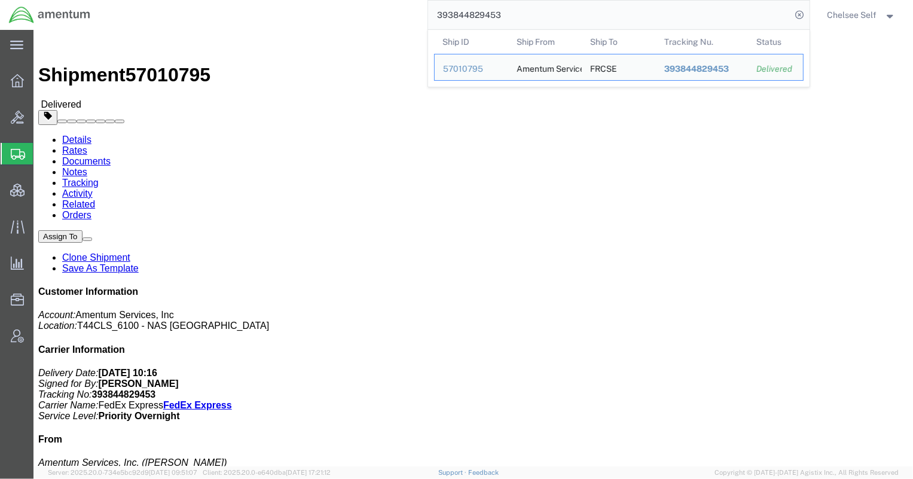
drag, startPoint x: 433, startPoint y: 12, endPoint x: 287, endPoint y: 23, distance: 146.9
click at [291, 23] on div "393844829453 Ship ID Ship From Ship To Tracking Nu. Status Ship ID 57010795 Shi…" at bounding box center [454, 15] width 710 height 30
paste input "957155524"
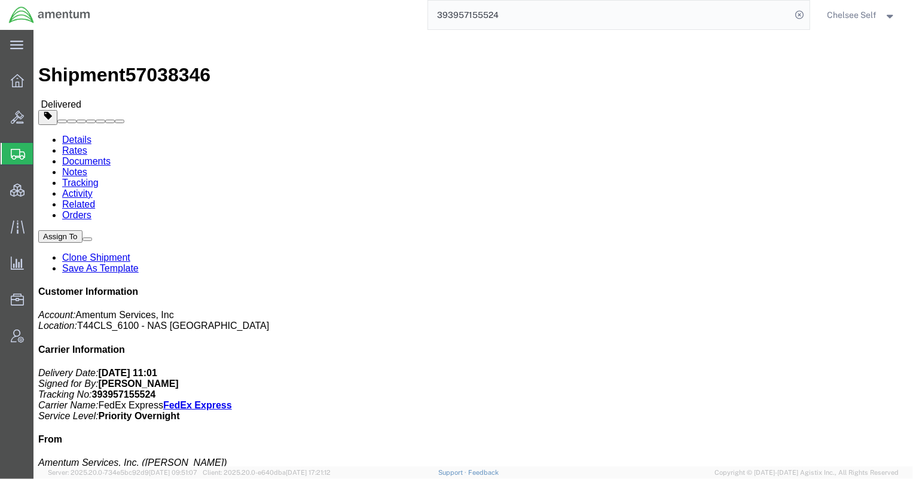
drag, startPoint x: 529, startPoint y: 141, endPoint x: 615, endPoint y: 141, distance: 85.5
click p "Project Number: 4951.00.00.C.001101.AE.19.09 Customer Ref: 25-3563 Shipment Id …"
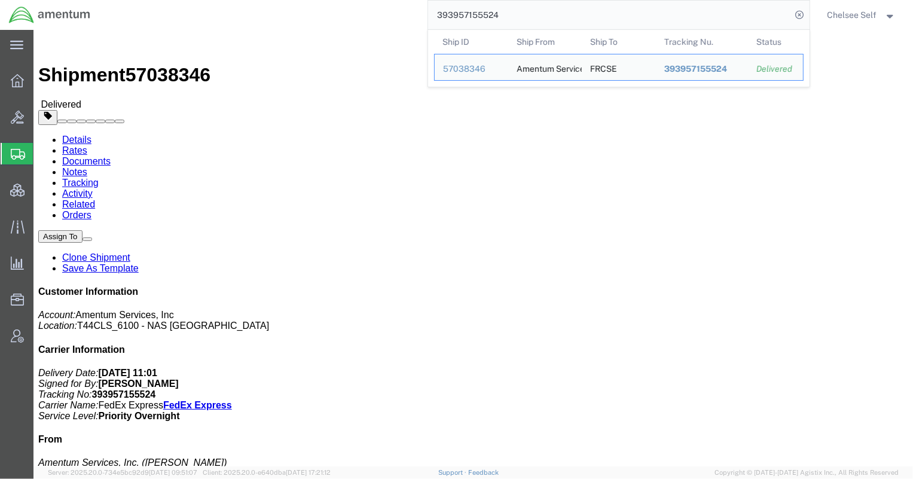
drag, startPoint x: 527, startPoint y: 14, endPoint x: 251, endPoint y: 20, distance: 275.7
click at [251, 20] on div "393957155524 Ship ID Ship From Ship To Tracking Nu. Status Ship ID 57038346 Shi…" at bounding box center [454, 15] width 710 height 30
paste input "746400361"
drag, startPoint x: 525, startPoint y: 16, endPoint x: 354, endPoint y: 14, distance: 171.0
click at [354, 14] on div "393746400361 Ship ID Ship From Ship To Tracking Nu. Status Ship ID 56979484 Shi…" at bounding box center [454, 15] width 710 height 30
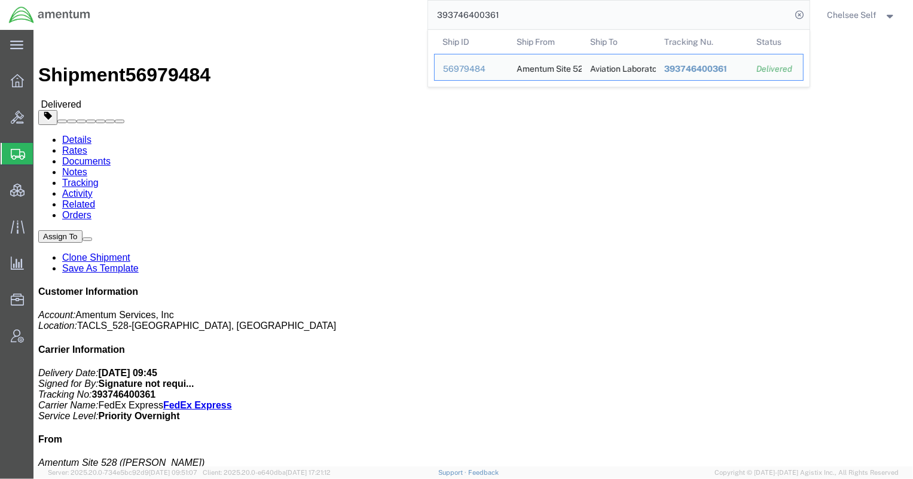
paste input "474493228087"
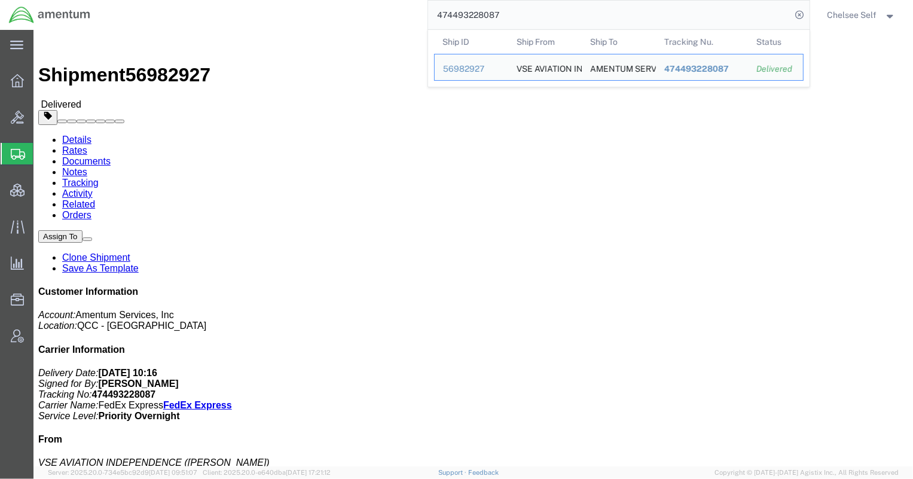
drag, startPoint x: 520, startPoint y: 12, endPoint x: 284, endPoint y: 2, distance: 235.8
click at [284, 2] on div "474493228087 Ship ID Ship From Ship To Tracking Nu. Status Ship ID 56982927 Shi…" at bounding box center [454, 15] width 710 height 30
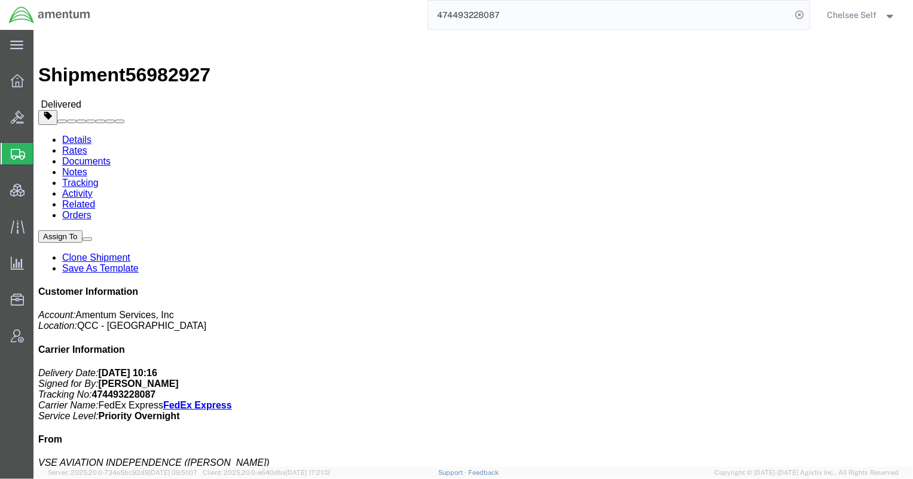
paste input "39376264770"
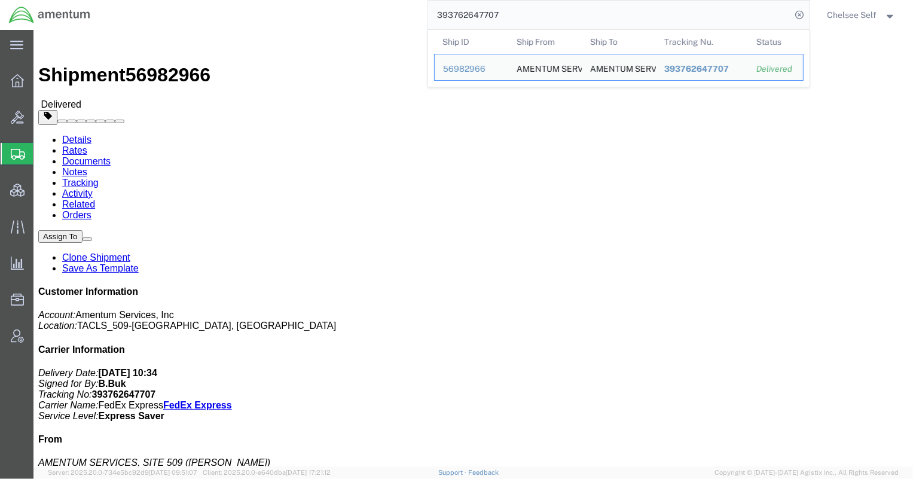
drag, startPoint x: 531, startPoint y: 20, endPoint x: 289, endPoint y: 4, distance: 242.7
click at [289, 4] on div "393762647707 Ship ID Ship From Ship To Tracking Nu. Status Ship ID 56982966 Shi…" at bounding box center [454, 15] width 710 height 30
paste input "449997443551"
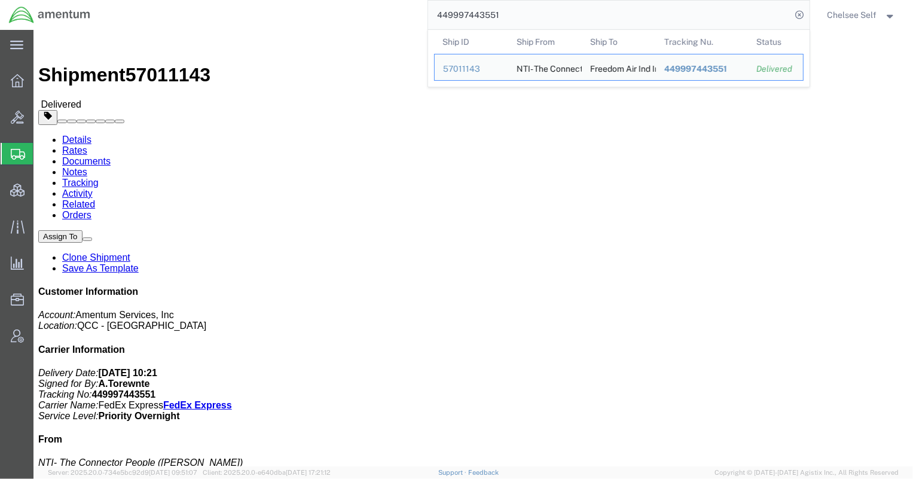
drag, startPoint x: 538, startPoint y: 17, endPoint x: 272, endPoint y: 6, distance: 265.7
click at [272, 6] on div "449997443551 Ship ID Ship From Ship To Tracking Nu. Status Ship ID 57011143 Shi…" at bounding box center [454, 15] width 710 height 30
paste input "393750405458"
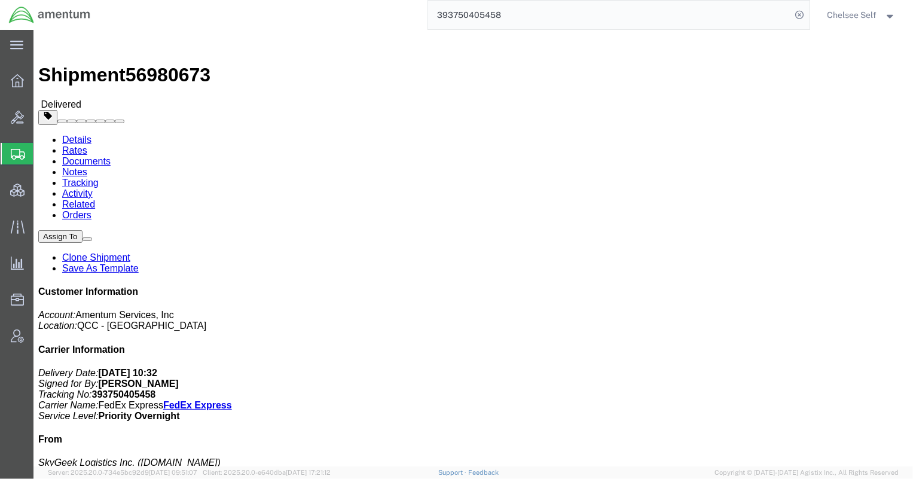
drag, startPoint x: 524, startPoint y: 14, endPoint x: 195, endPoint y: -2, distance: 329.9
click at [195, 0] on html "main_menu Created with Sketch. Collapse Menu Overview Bids Shipments Shipment M…" at bounding box center [456, 239] width 913 height 479
paste input "479199767745"
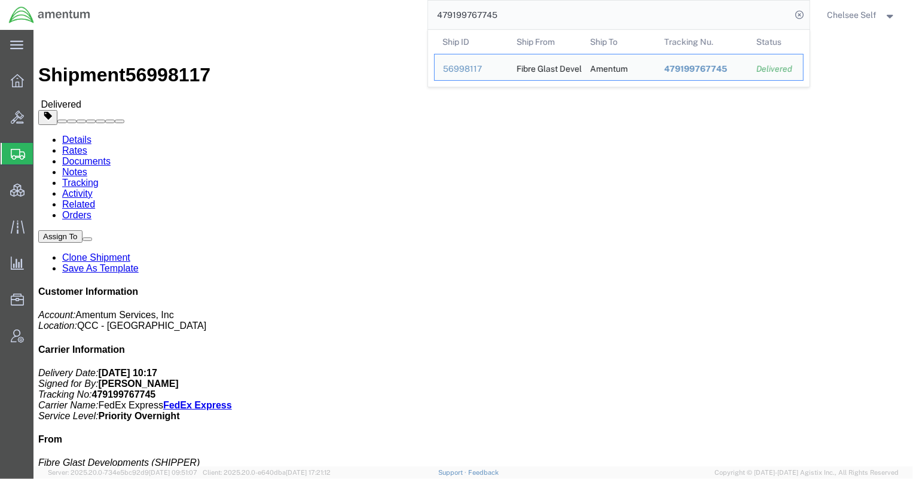
drag, startPoint x: 480, startPoint y: 12, endPoint x: 228, endPoint y: -2, distance: 252.1
click at [228, 0] on html "main_menu Created with Sketch. Collapse Menu Overview Bids Shipments Shipment M…" at bounding box center [456, 239] width 913 height 479
paste input "884802045792"
drag, startPoint x: 527, startPoint y: 15, endPoint x: 366, endPoint y: 6, distance: 161.7
click at [366, 6] on div "884802045792 Ship ID Ship From Ship To Tracking Nu. Status Ship ID 56984372 Shi…" at bounding box center [454, 15] width 710 height 30
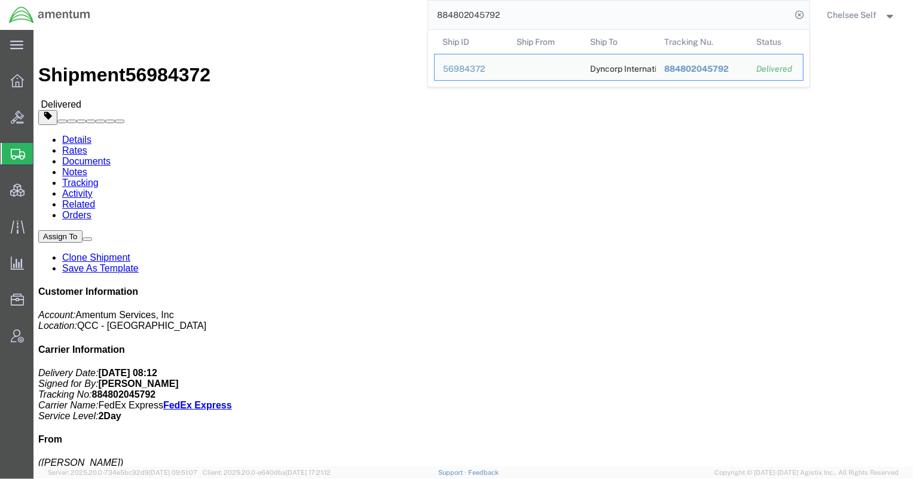
paste input "393951765188"
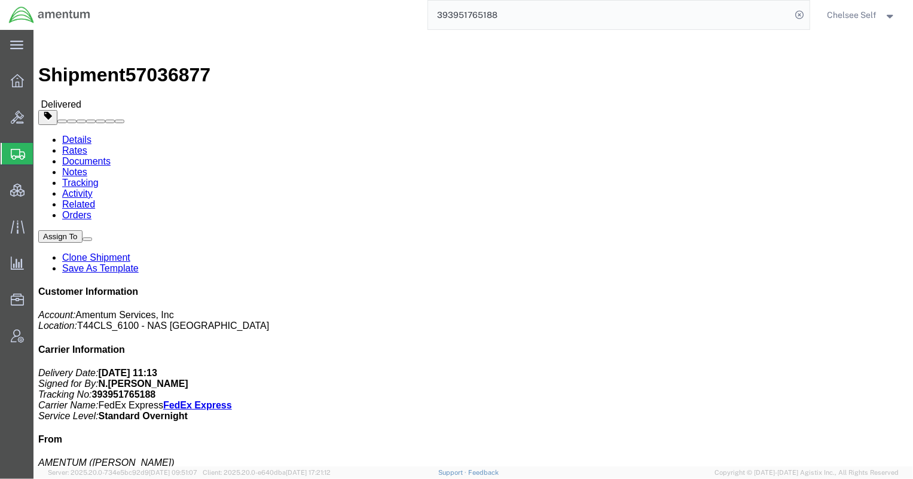
drag, startPoint x: 487, startPoint y: 138, endPoint x: 614, endPoint y: 144, distance: 126.9
click div "References Project Number: 6097.5.117.01.C.FR.0.23C.E00 Customer Ref: 25-77 Shi…"
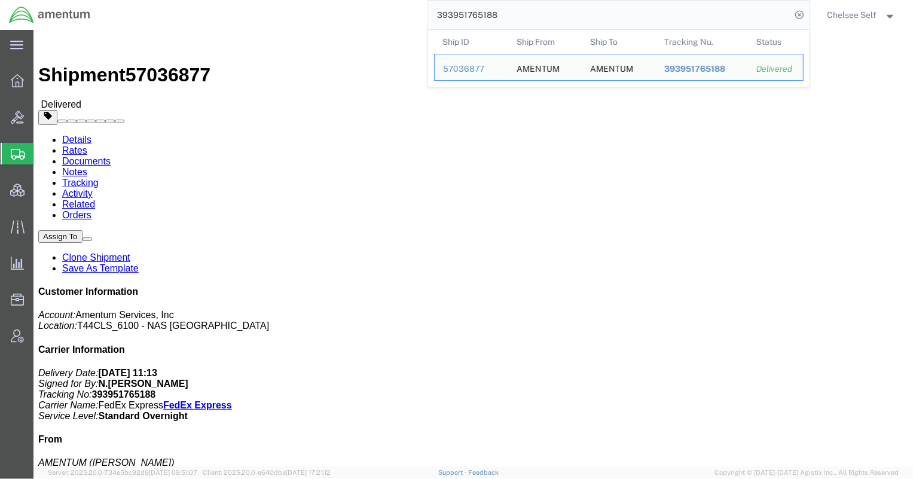
drag, startPoint x: 533, startPoint y: 11, endPoint x: 267, endPoint y: 5, distance: 266.1
click at [267, 5] on div "393951765188 Ship ID Ship From Ship To Tracking Nu. Status Ship ID 57036877 Shi…" at bounding box center [454, 15] width 710 height 30
paste input "766503700"
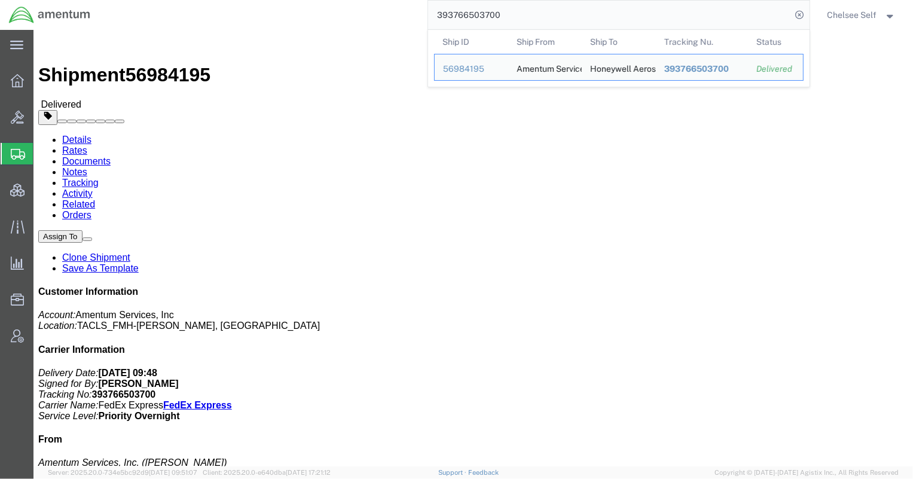
drag, startPoint x: 555, startPoint y: 17, endPoint x: 243, endPoint y: 11, distance: 311.6
click at [243, 11] on div "393766503700 Ship ID Ship From Ship To Tracking Nu. Status Ship ID 56984195 Shi…" at bounding box center [454, 15] width 710 height 30
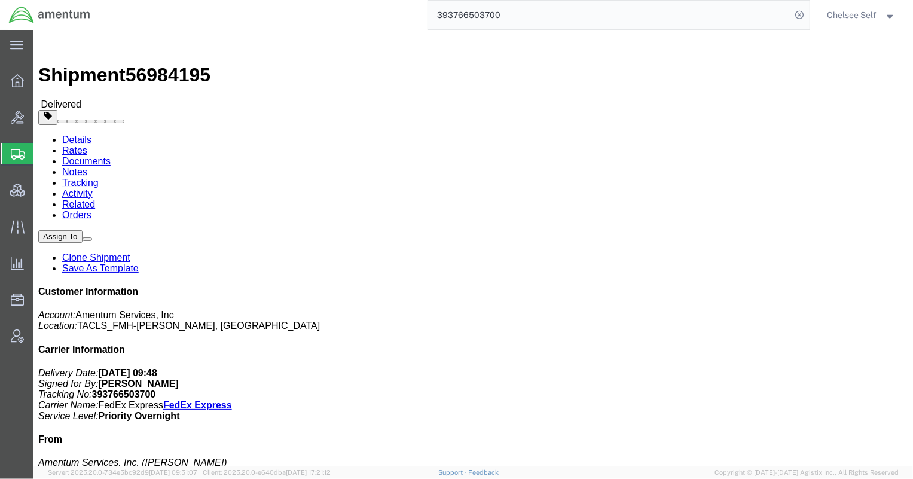
paste input "6993"
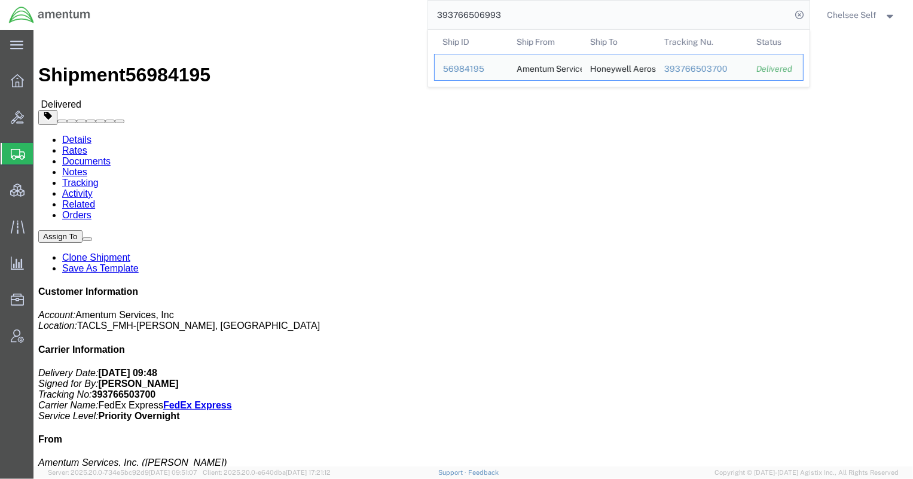
drag, startPoint x: 547, startPoint y: 17, endPoint x: 359, endPoint y: 1, distance: 189.0
click at [359, 1] on div "393766506993 Ship ID Ship From Ship To Tracking Nu. Status Ship ID 56984195 Shi…" at bounding box center [454, 15] width 710 height 30
paste input "476254398535"
drag, startPoint x: 532, startPoint y: 19, endPoint x: 310, endPoint y: 11, distance: 221.4
click at [310, 11] on div "476254398535 Ship ID Ship From Ship To Tracking Nu. Status Ship ID 56998053 Shi…" at bounding box center [454, 15] width 710 height 30
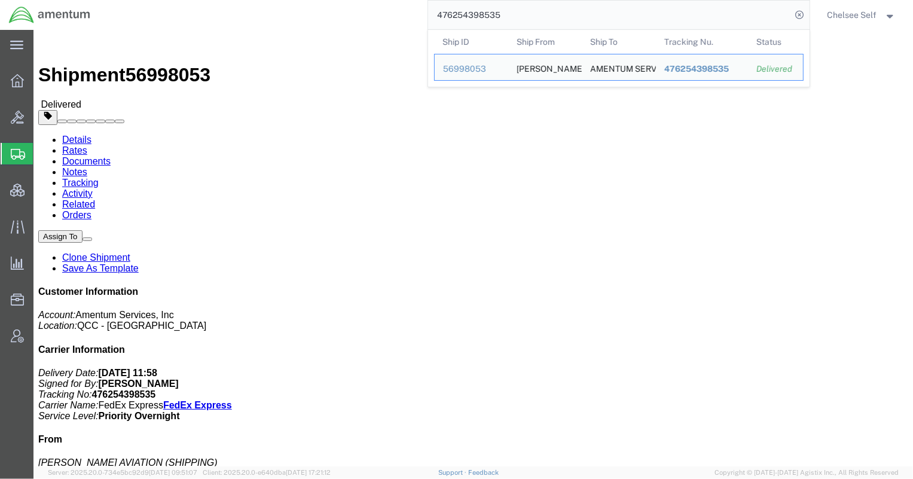
paste input "393848211439"
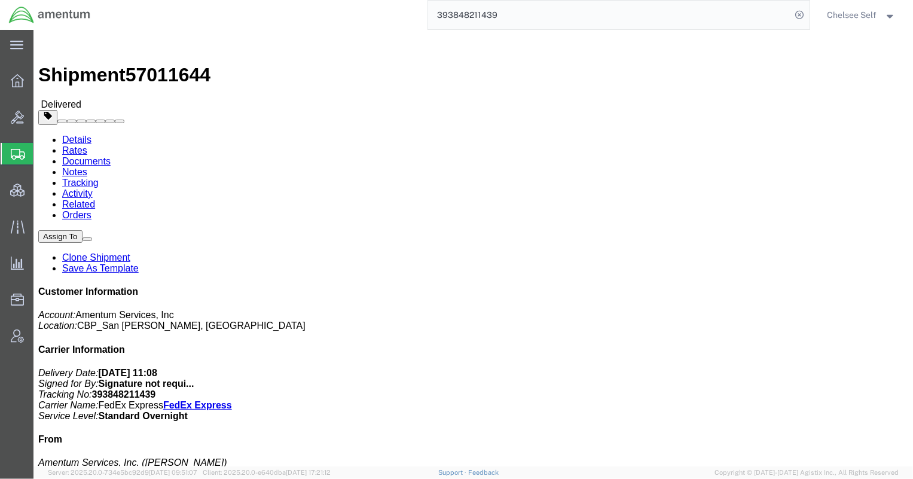
drag, startPoint x: 532, startPoint y: 16, endPoint x: 292, endPoint y: 10, distance: 239.8
click at [292, 10] on div "393848211439" at bounding box center [454, 15] width 710 height 30
paste input "795523834"
drag, startPoint x: 489, startPoint y: 154, endPoint x: 636, endPoint y: 155, distance: 146.5
click div "References Shipment Id Number: 56995406 Project Number: 6118.04.03.2219.000.LRT…"
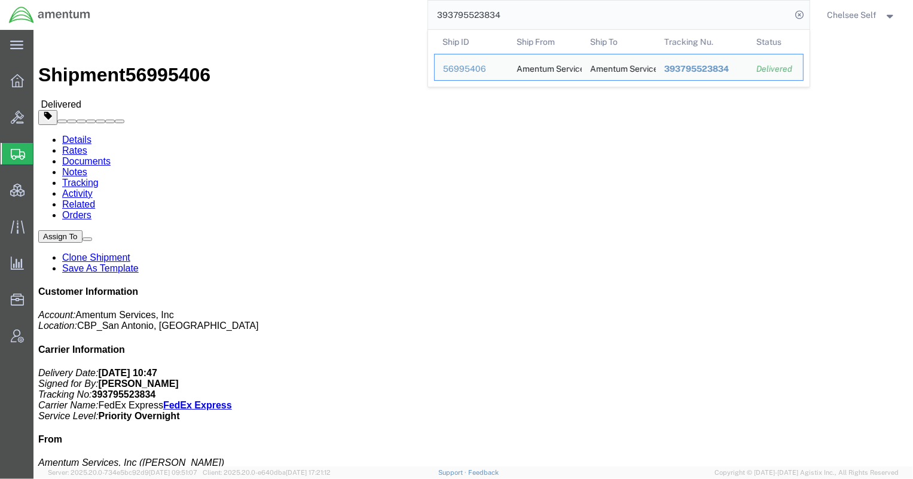
drag, startPoint x: 513, startPoint y: 16, endPoint x: 288, endPoint y: -1, distance: 226.1
click at [288, 0] on html "main_menu Created with Sketch. Collapse Menu Overview Bids Shipments Shipment M…" at bounding box center [456, 239] width 913 height 479
paste input "885767017"
drag, startPoint x: 539, startPoint y: 15, endPoint x: 310, endPoint y: 12, distance: 229.0
click at [310, 12] on div "393885767017 Ship ID Ship From Ship To Tracking Nu. Status Ship ID 57025796 Shi…" at bounding box center [454, 15] width 710 height 30
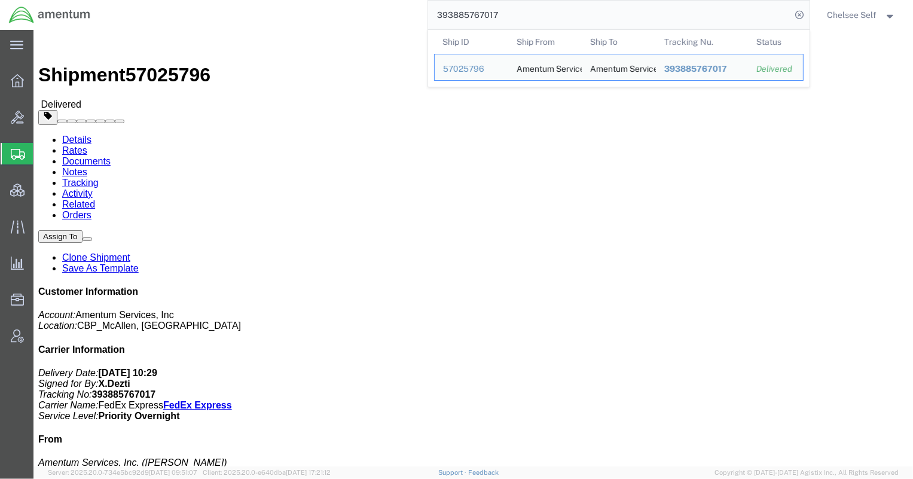
paste input "90806911"
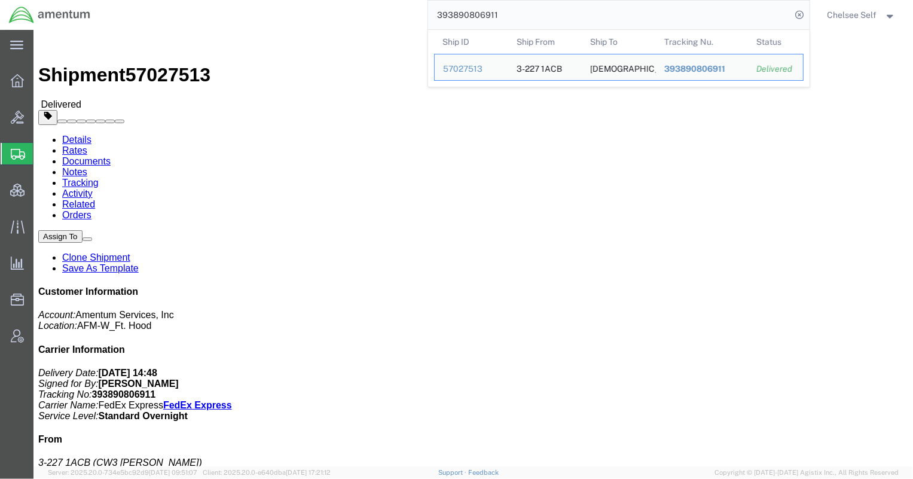
drag, startPoint x: 532, startPoint y: 20, endPoint x: 249, endPoint y: -2, distance: 284.3
click at [249, 0] on html "main_menu Created with Sketch. Collapse Menu Overview Bids Shipments Shipment M…" at bounding box center [456, 239] width 913 height 479
paste input "941502647"
drag, startPoint x: 535, startPoint y: 8, endPoint x: 307, endPoint y: 1, distance: 227.3
click at [307, 1] on div "393941502647 Ship ID Ship From Ship To Tracking Nu. Status Ship ID 57035701 Shi…" at bounding box center [454, 15] width 710 height 30
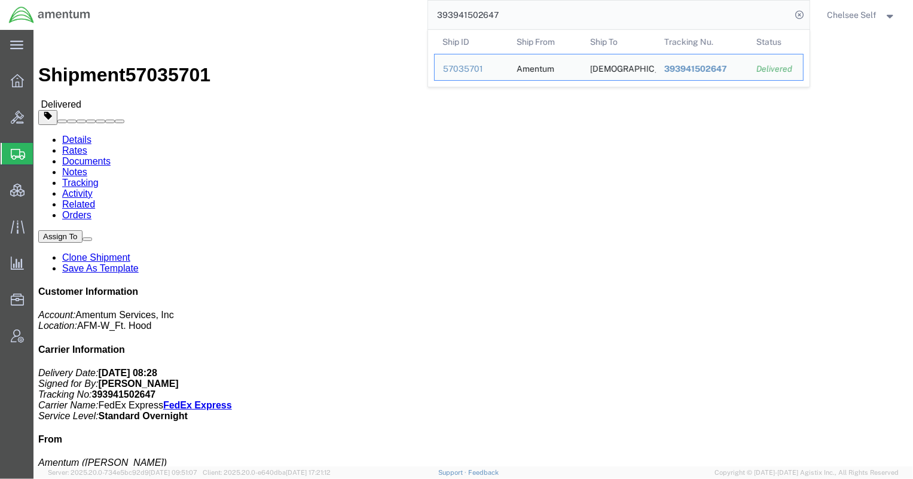
paste input "788424115"
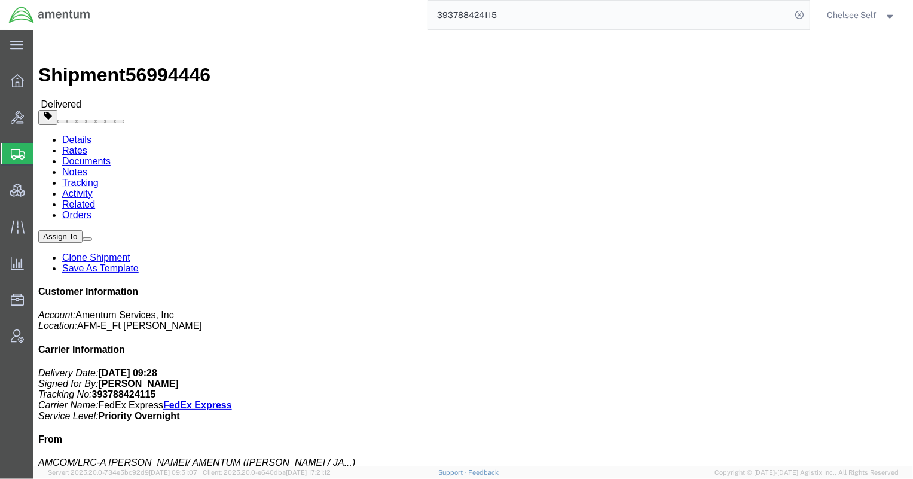
drag, startPoint x: 488, startPoint y: 155, endPoint x: 619, endPoint y: 156, distance: 130.9
click div "References Shipment Id Number: 1521CH.025 Project Number: 4998.R.1521.CH.CF.1E.…"
drag, startPoint x: 450, startPoint y: 11, endPoint x: 348, endPoint y: 4, distance: 101.9
click at [350, 4] on div "393788424115" at bounding box center [454, 15] width 710 height 30
paste input "2969298940"
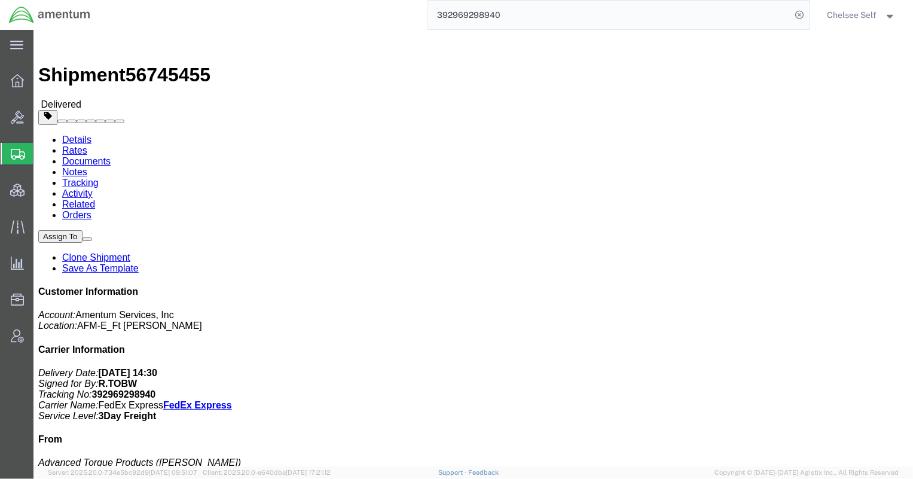
drag, startPoint x: 487, startPoint y: 154, endPoint x: 627, endPoint y: 152, distance: 139.3
click div "References Shipment Id Number: 1511AB.095 Project Number: 4998.R.1511.AB.AX.00.…"
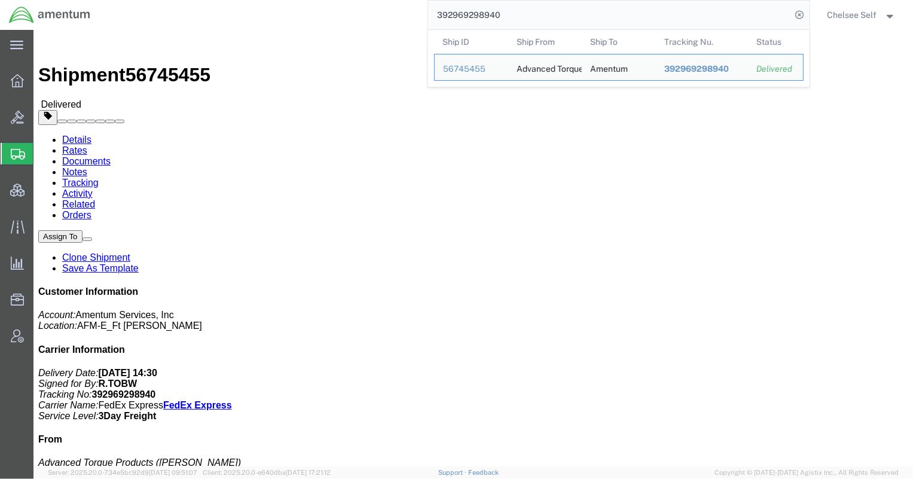
drag, startPoint x: 472, startPoint y: 12, endPoint x: 284, endPoint y: 5, distance: 187.9
click at [284, 5] on div "392969298940 Ship ID Ship From Ship To Tracking Nu. Status Ship ID 56745455 Shi…" at bounding box center [454, 15] width 710 height 30
paste input "384607803"
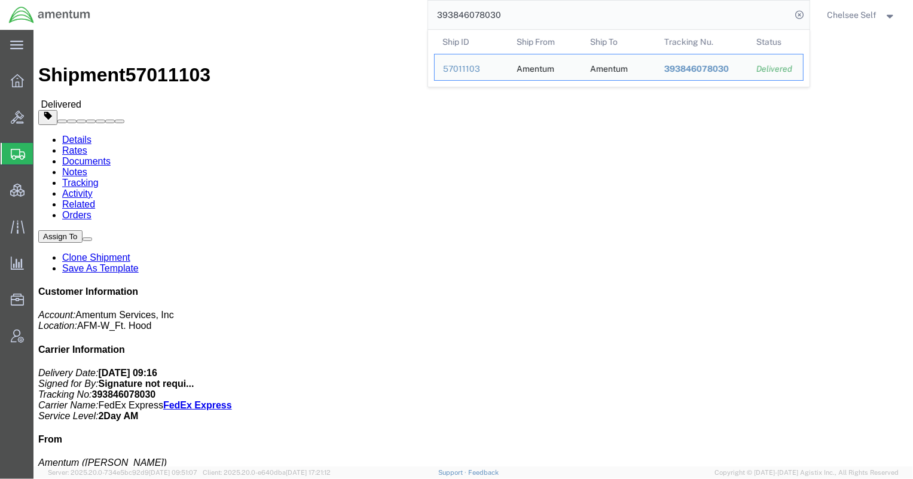
drag, startPoint x: 544, startPoint y: 7, endPoint x: 341, endPoint y: 1, distance: 202.2
click at [341, 1] on div "393846078030 Ship ID Ship From Ship To Tracking Nu. Status Ship ID 57011103 Shi…" at bounding box center [454, 15] width 710 height 30
paste input "753483944"
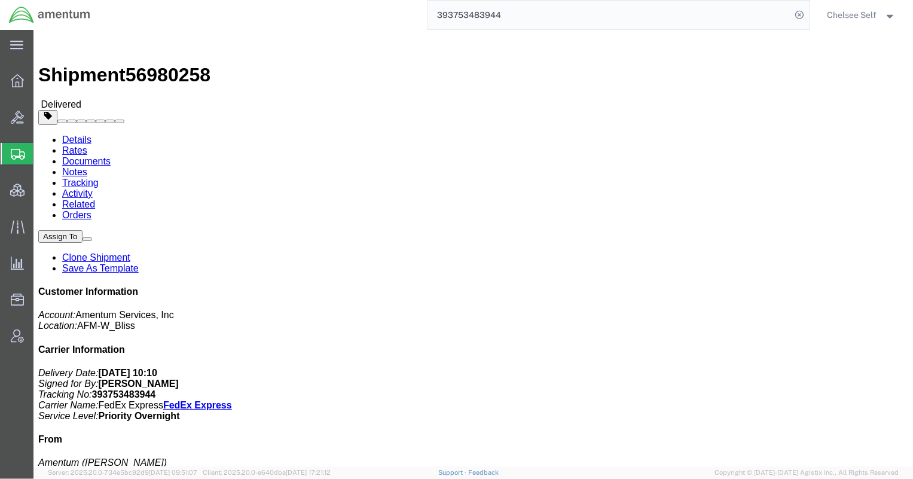
drag, startPoint x: 538, startPoint y: 23, endPoint x: 280, endPoint y: 10, distance: 257.4
click at [280, 10] on div "393753483944" at bounding box center [454, 15] width 710 height 30
paste input "941753529"
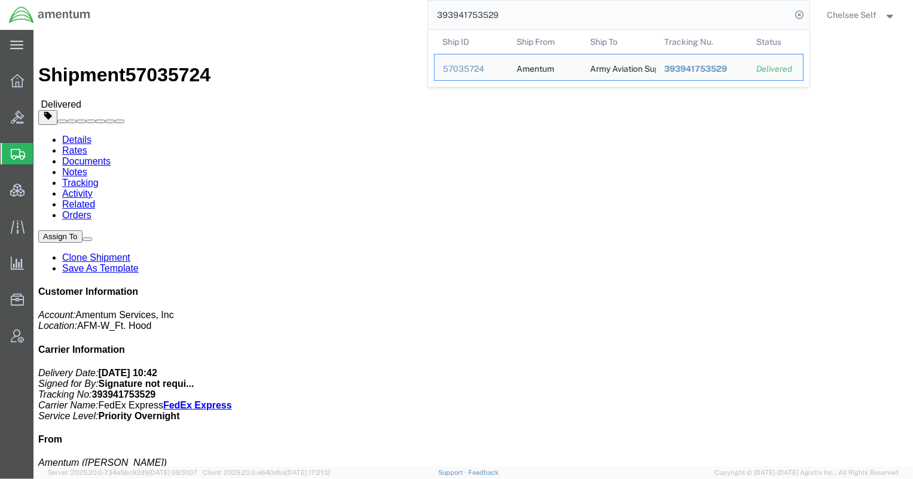
drag, startPoint x: 520, startPoint y: 17, endPoint x: 320, endPoint y: 7, distance: 199.4
click at [323, 7] on div "393941753529 Ship ID Ship From Ship To Tracking Nu. Status Ship ID 57035724 Shi…" at bounding box center [454, 15] width 710 height 30
paste input "812696038470"
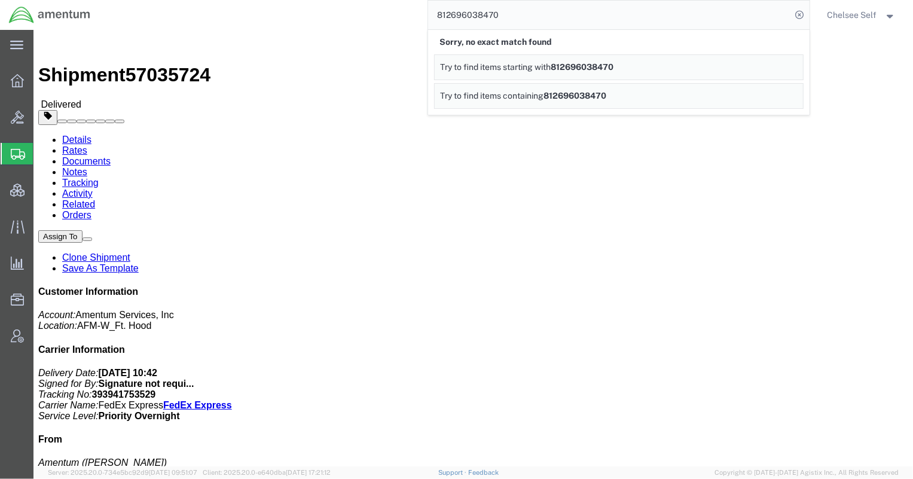
drag, startPoint x: 528, startPoint y: 18, endPoint x: 341, endPoint y: 7, distance: 187.5
click at [341, 6] on div "812696038470 Sorry, no exact match found Try to find items starting with 812696…" at bounding box center [454, 15] width 710 height 30
paste input "393737773533"
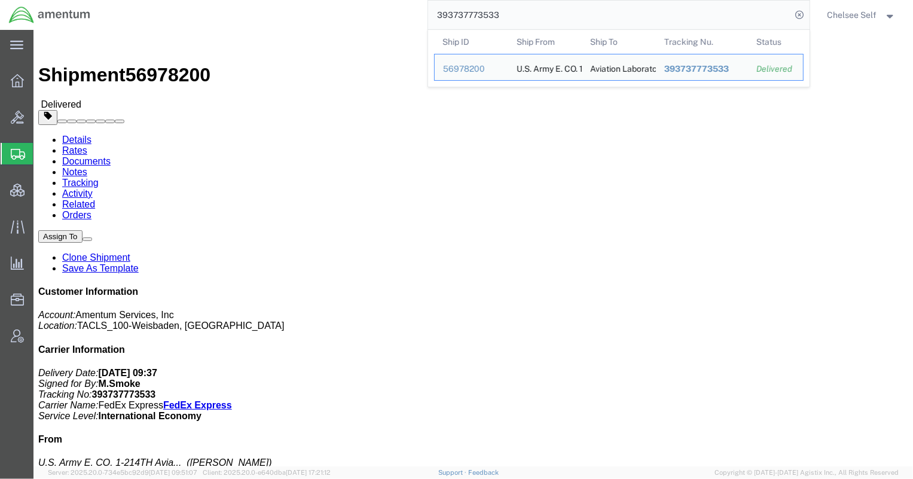
drag, startPoint x: 535, startPoint y: 10, endPoint x: 399, endPoint y: -16, distance: 138.3
click at [399, 0] on html "main_menu Created with Sketch. Collapse Menu Overview Bids Shipments Shipment M…" at bounding box center [456, 239] width 913 height 479
paste input "909752254"
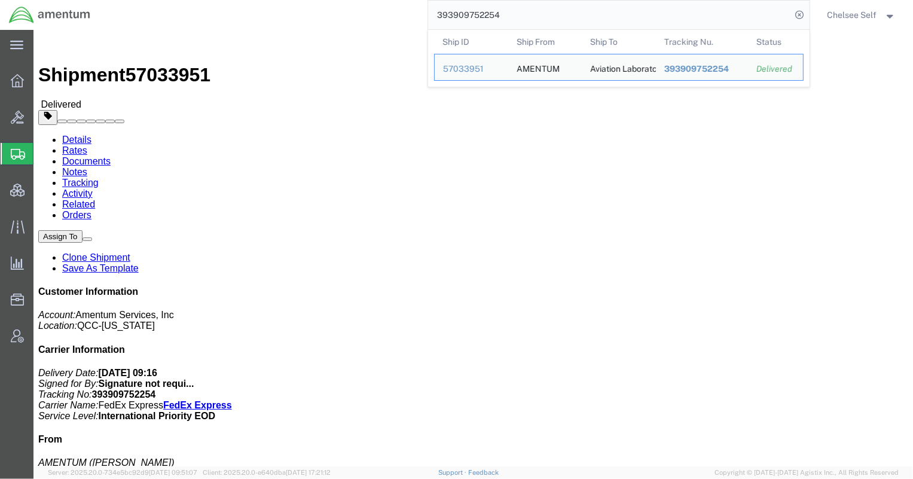
drag, startPoint x: 528, startPoint y: 13, endPoint x: 304, endPoint y: 5, distance: 223.8
click at [307, 4] on div "393909752254 Ship ID Ship From Ship To Tracking Nu. Status Ship ID 57033951 Shi…" at bounding box center [454, 15] width 710 height 30
paste input "8849763385"
drag, startPoint x: 545, startPoint y: 17, endPoint x: 278, endPoint y: 5, distance: 267.0
click at [278, 5] on div "884976338554 Ship ID Ship From Ship To Tracking Nu. Status Ship ID 57054327 Shi…" at bounding box center [454, 15] width 710 height 30
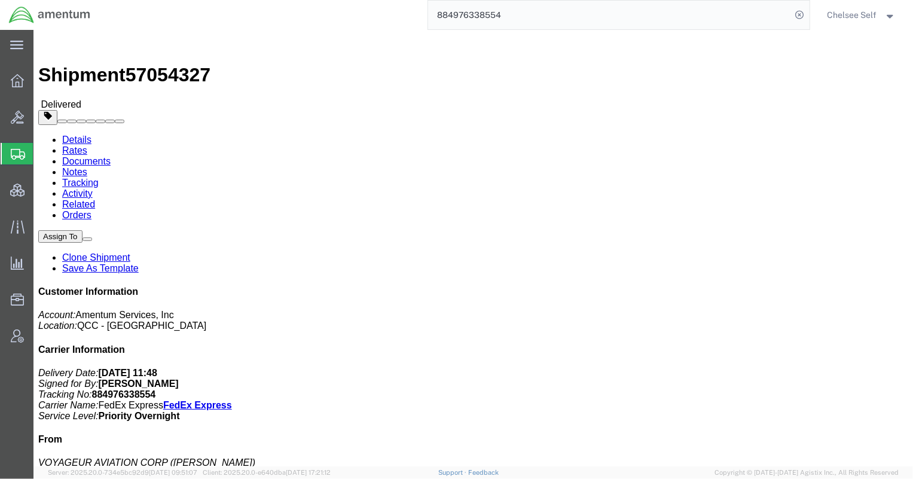
paste input "475738792907"
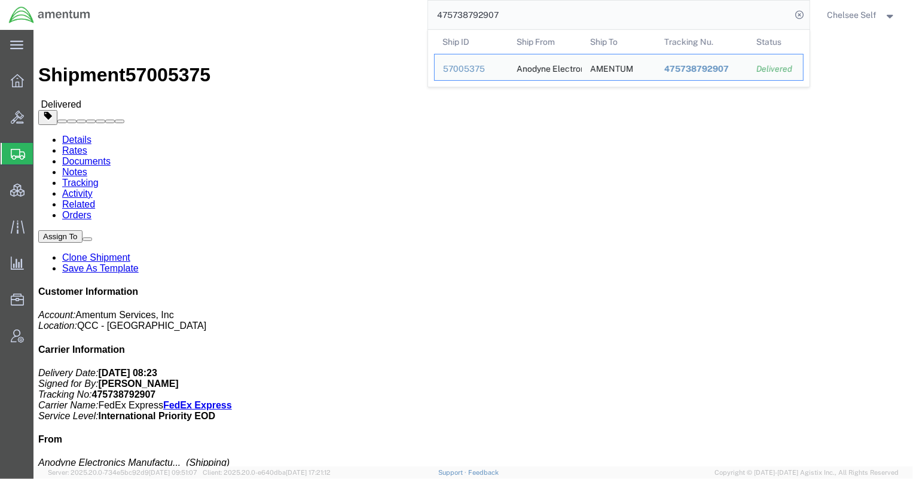
drag, startPoint x: 489, startPoint y: 140, endPoint x: 580, endPoint y: 141, distance: 91.5
click p "Purchase Order: DA402504 DA402501 Customer Ref: FTN CCP 4764363"
drag, startPoint x: 521, startPoint y: 15, endPoint x: 328, endPoint y: 12, distance: 192.6
click at [328, 12] on div "475738792907 Ship ID Ship From Ship To Tracking Nu. Status Ship ID 57005375 Shi…" at bounding box center [454, 15] width 710 height 30
paste input "884976338554"
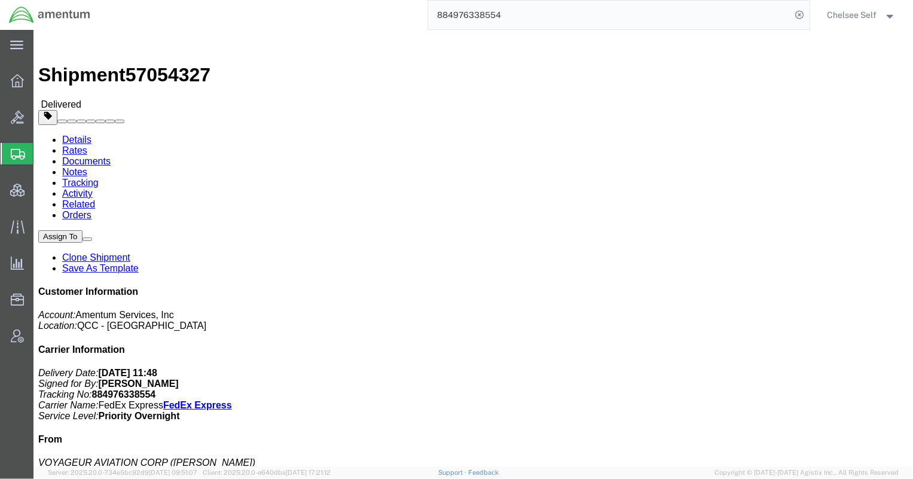
drag, startPoint x: 570, startPoint y: 128, endPoint x: 611, endPoint y: 126, distance: 40.7
click p "Purchase Order: PO DA181529 Invoice Number: 00023560 Customer Ref: 89069191000P…"
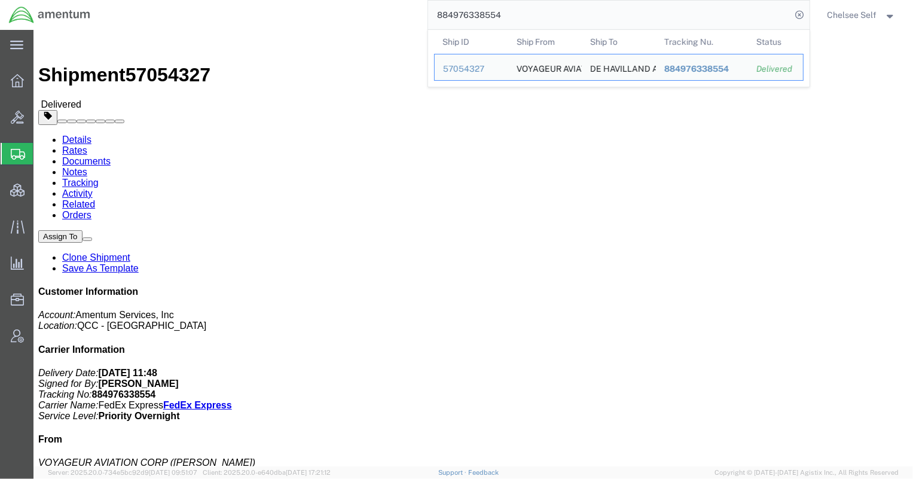
drag, startPoint x: 539, startPoint y: 19, endPoint x: 297, endPoint y: 4, distance: 242.0
click at [297, 4] on div "884976338554 Ship ID Ship From Ship To Tracking Nu. Status Ship ID 57054327 Shi…" at bounding box center [454, 15] width 710 height 30
paste input "393884010376"
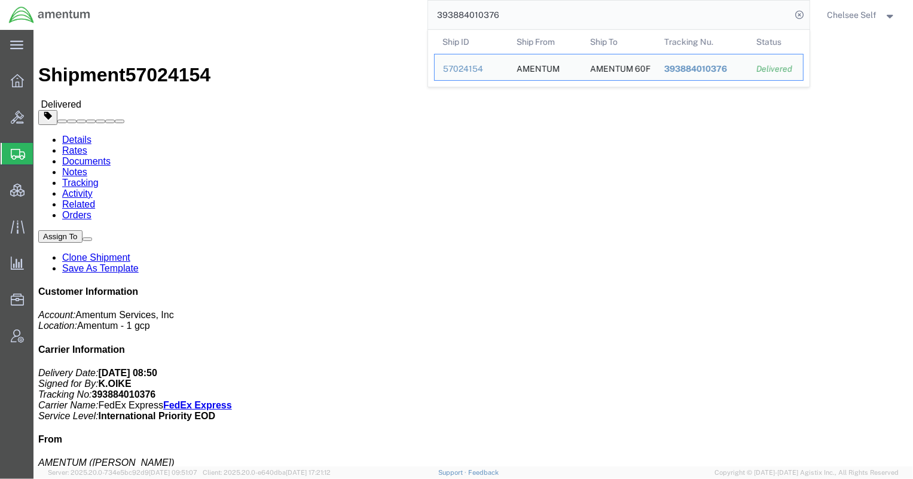
drag, startPoint x: 490, startPoint y: 154, endPoint x: 609, endPoint y: 154, distance: 119.0
click p "Customer Ref: USMC MQ-9 CLS Project Number: [DOMAIN_NAME] Department: USMC MQ9 …"
drag, startPoint x: 510, startPoint y: 10, endPoint x: 319, endPoint y: -11, distance: 191.9
click at [319, 0] on html "main_menu Created with Sketch. Collapse Menu Overview Bids Shipments Shipment M…" at bounding box center [456, 239] width 913 height 479
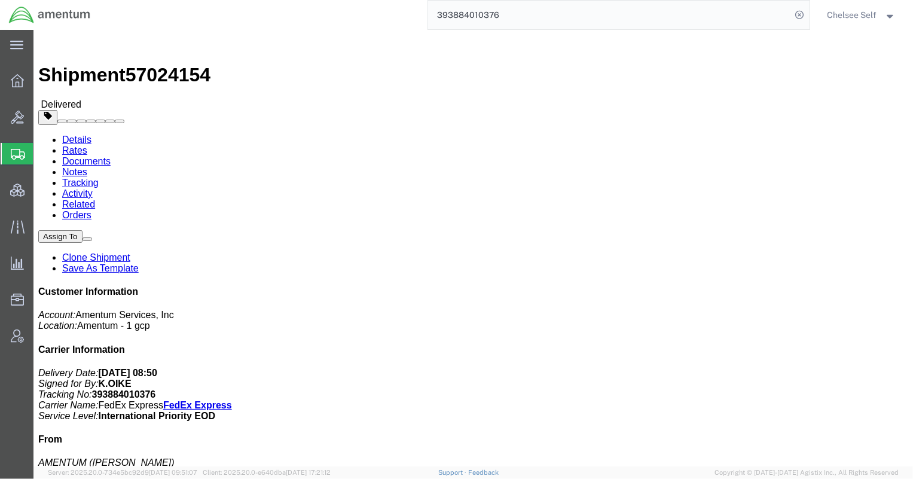
drag, startPoint x: 488, startPoint y: 154, endPoint x: 607, endPoint y: 155, distance: 119.0
click div "References Customer Ref: USMC MQ-9 CLS Project Number: [DOMAIN_NAME] Department…"
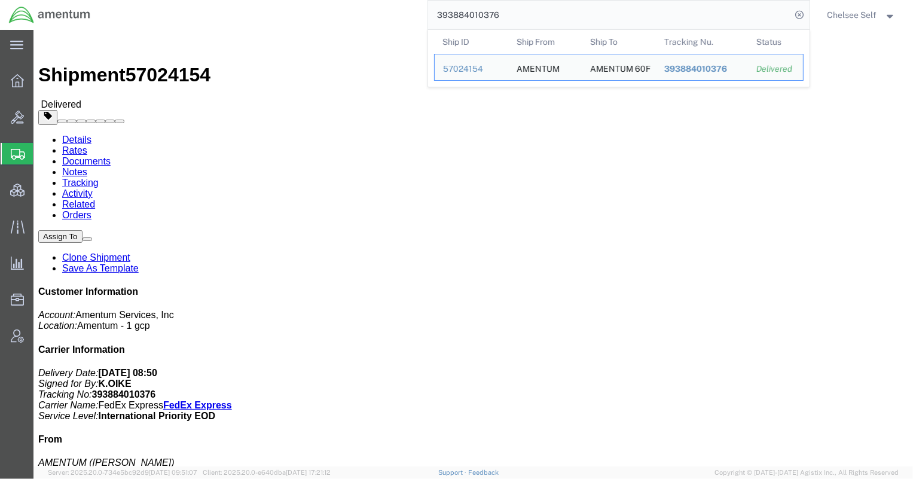
click at [498, 10] on input "393884010376" at bounding box center [610, 15] width 364 height 29
drag, startPoint x: 517, startPoint y: 11, endPoint x: 365, endPoint y: 2, distance: 152.2
click at [365, 2] on div "393884010376 Ship ID Ship From Ship To Tracking Nu. Status Ship ID 57024154 Shi…" at bounding box center [454, 15] width 710 height 30
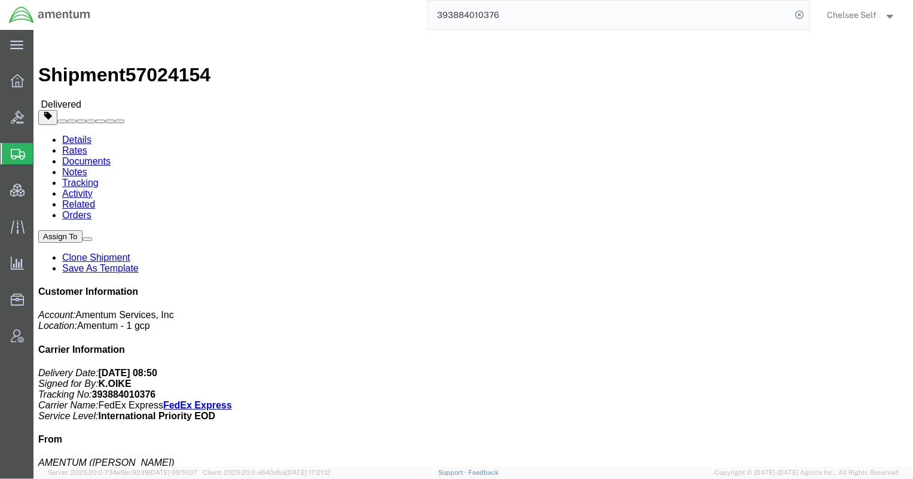
paste input "39376309"
drag, startPoint x: 489, startPoint y: 139, endPoint x: 573, endPoint y: 141, distance: 84.3
click p "Shipment Id Number: OVH4.101046.00000 Department: [PERSON_NAME] Customer Ref: R…"
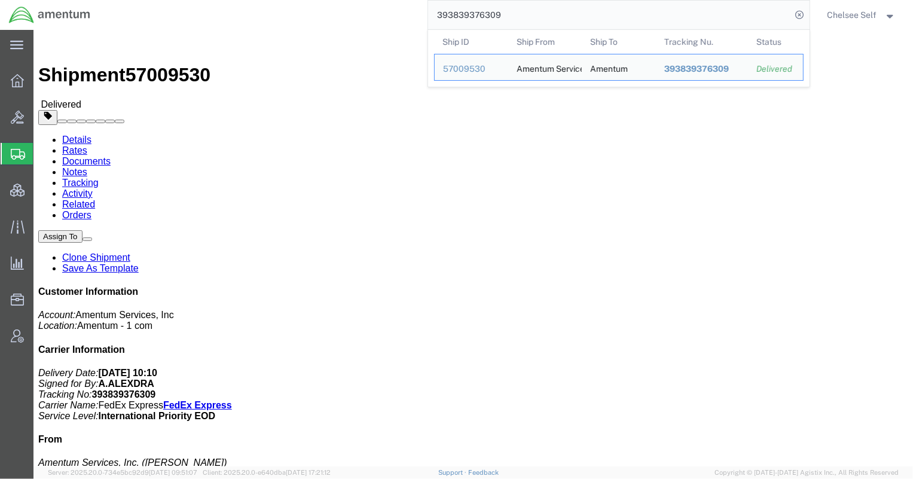
drag, startPoint x: 526, startPoint y: 16, endPoint x: 354, endPoint y: -5, distance: 173.5
click at [354, 0] on html "main_menu Created with Sketch. Collapse Menu Overview Bids Shipments Shipment M…" at bounding box center [456, 239] width 913 height 479
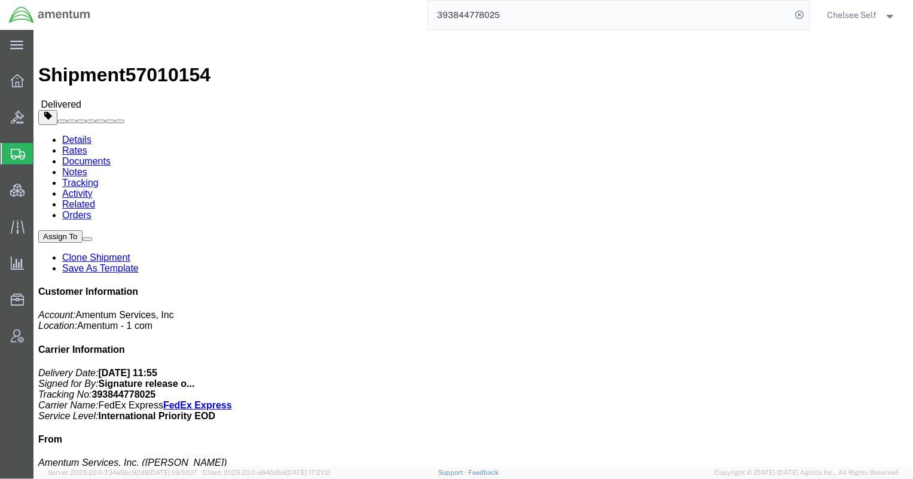
drag, startPoint x: 485, startPoint y: 139, endPoint x: 629, endPoint y: 145, distance: 144.2
click div "References Shipment Id Number: 3534.R.P01.PMI.100.CO01.EXPS00 Department: [PERS…"
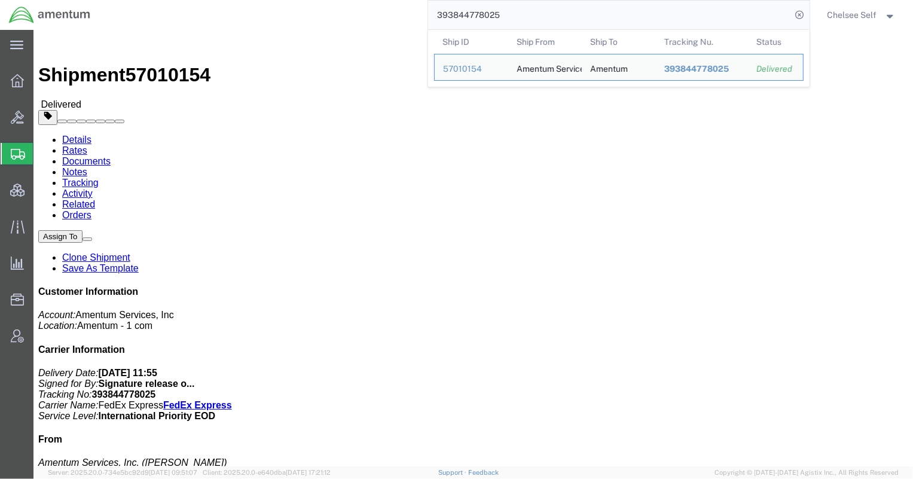
drag, startPoint x: 609, startPoint y: 17, endPoint x: 332, endPoint y: -2, distance: 277.5
click at [332, 0] on html "main_menu Created with Sketch. Collapse Menu Overview Bids Shipments Shipment M…" at bounding box center [456, 239] width 913 height 479
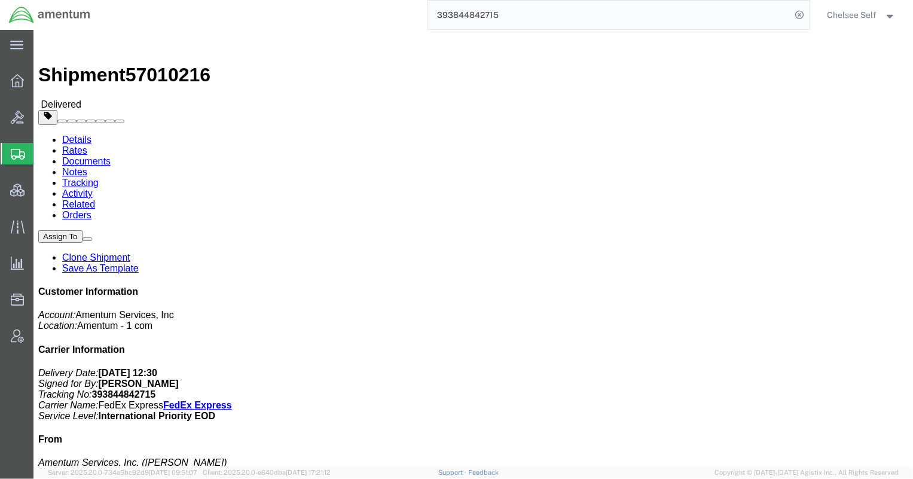
click b "3534.R.DPO.APR.[DATE].NONBIL"
click span "button"
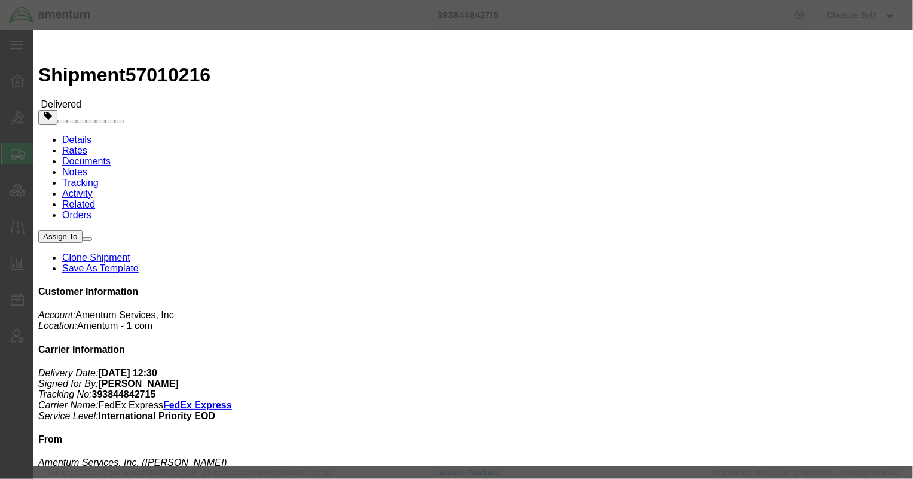
drag, startPoint x: 450, startPoint y: 61, endPoint x: 643, endPoint y: 72, distance: 192.8
click div "Edit References Select Account Type Activity ID Airline Appointment Number ASN …"
click icon "button"
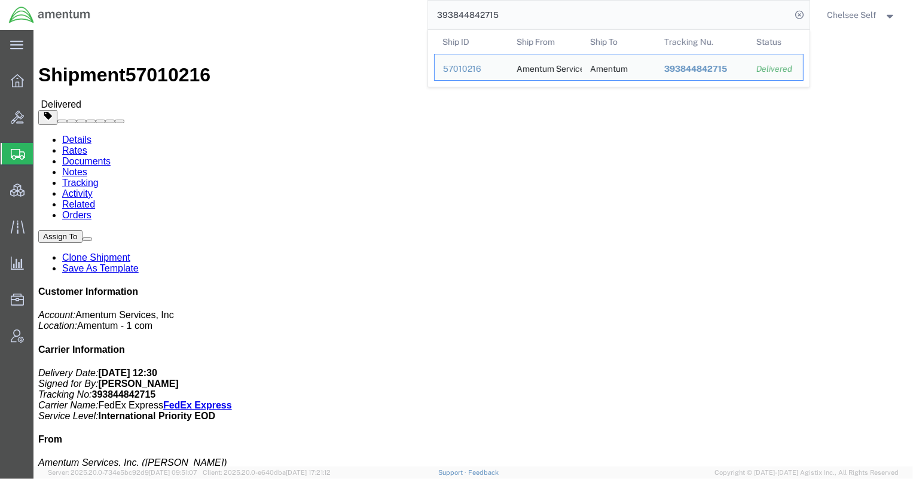
drag, startPoint x: 526, startPoint y: 19, endPoint x: 256, endPoint y: -10, distance: 271.2
click at [256, 0] on html "main_menu Created with Sketch. Collapse Menu Overview Bids Shipments Shipment M…" at bounding box center [456, 239] width 913 height 479
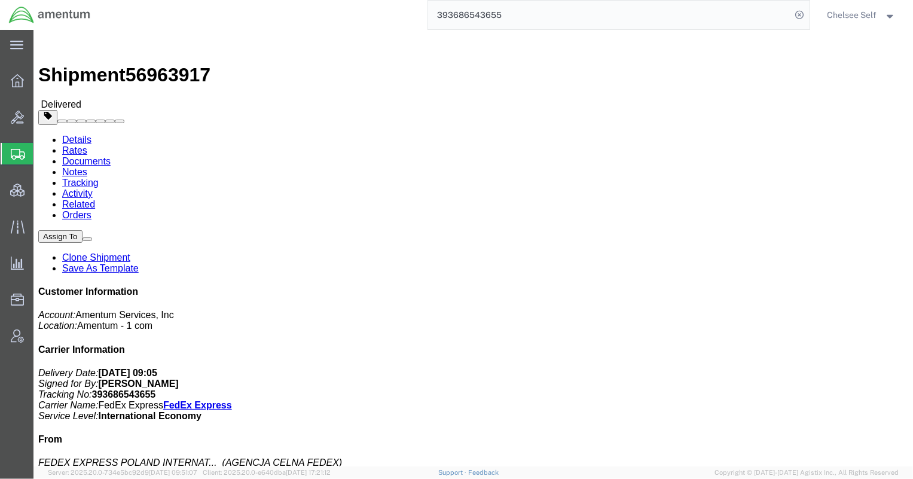
click b "Return of AWB 393150789990"
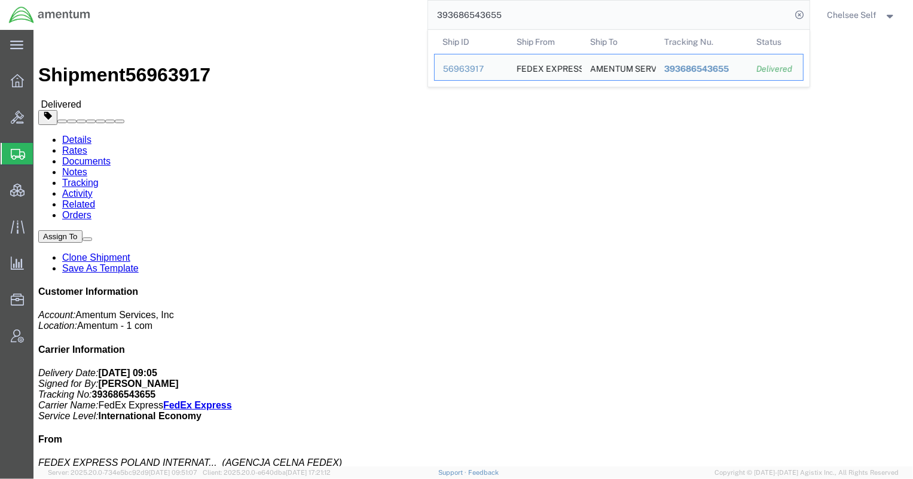
drag, startPoint x: 532, startPoint y: 17, endPoint x: 322, endPoint y: 5, distance: 209.6
click at [322, 5] on div "393686543655 Ship ID Ship From Ship To Tracking Nu. Status Ship ID 56963917 Shi…" at bounding box center [454, 15] width 710 height 30
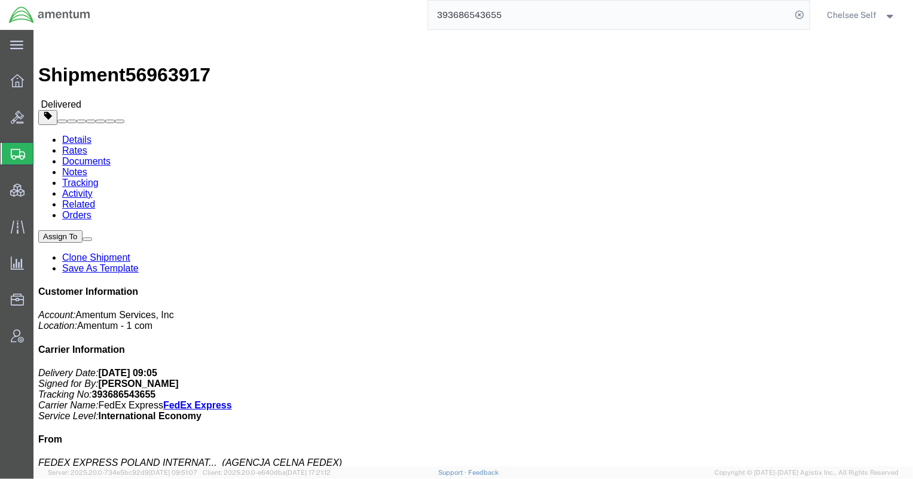
paste input "150789990"
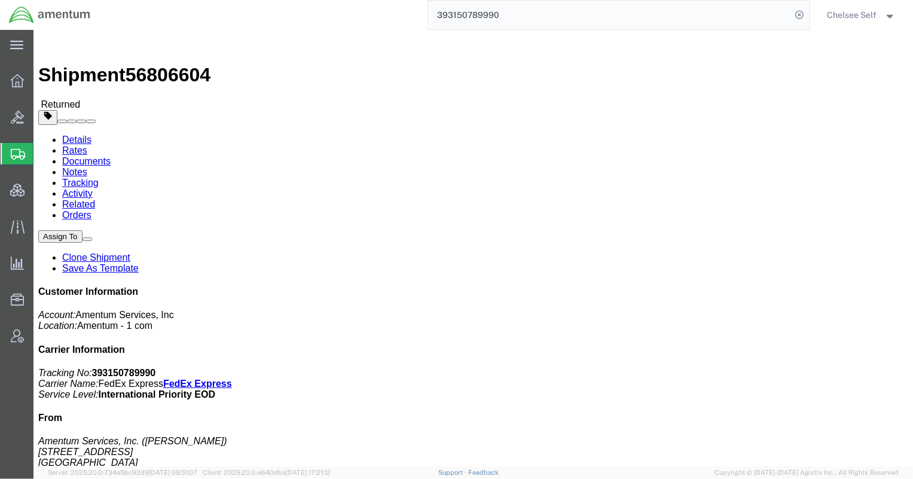
drag, startPoint x: 554, startPoint y: 126, endPoint x: 630, endPoint y: 129, distance: 75.4
click b "EJIE.100043.ZR12C"
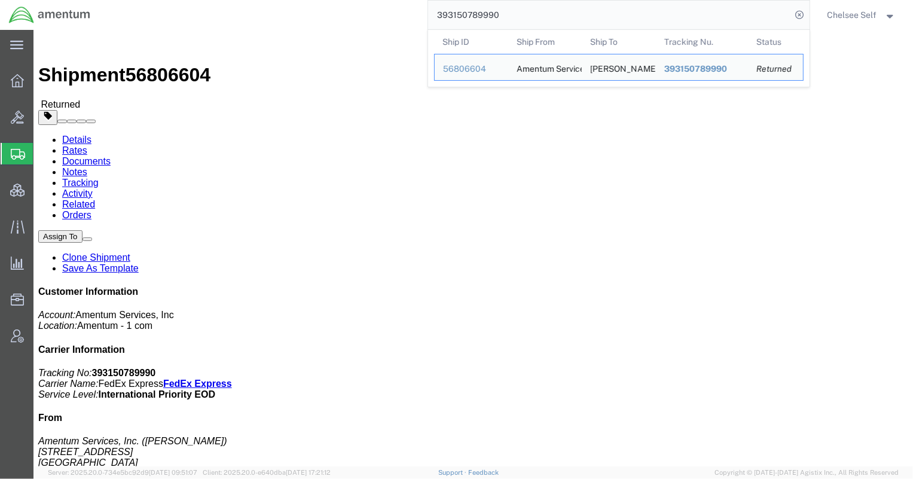
drag, startPoint x: 484, startPoint y: 11, endPoint x: 307, endPoint y: -2, distance: 177.5
click at [307, 0] on html "main_menu Created with Sketch. Collapse Menu Overview Bids Shipments Shipment M…" at bounding box center [456, 239] width 913 height 479
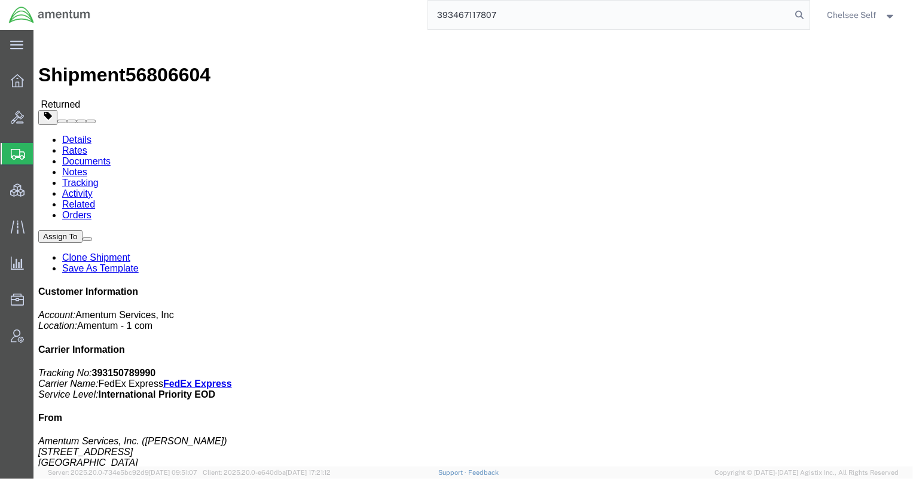
type input "393467117807"
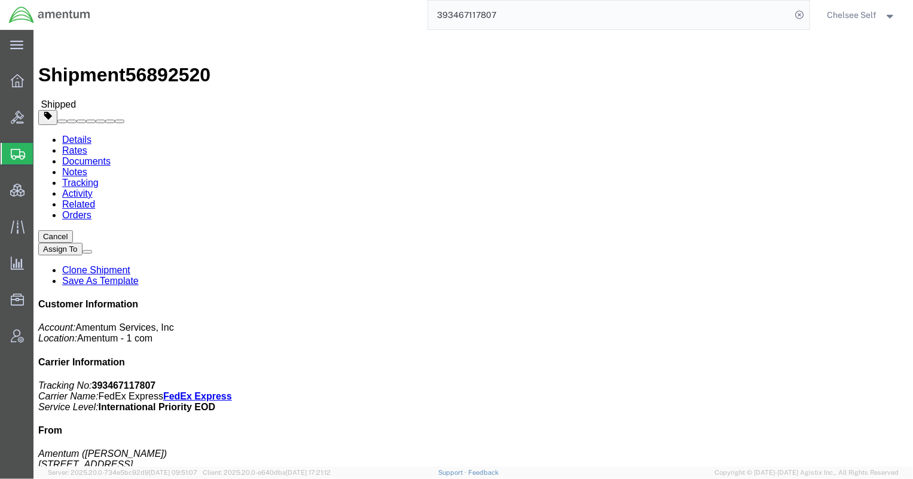
drag, startPoint x: 488, startPoint y: 139, endPoint x: 578, endPoint y: 138, distance: 89.7
click div "References Shipment Id Number: ADMN.100123.6DSEX Department: [PERSON_NAME] Cust…"
